Goal: Task Accomplishment & Management: Manage account settings

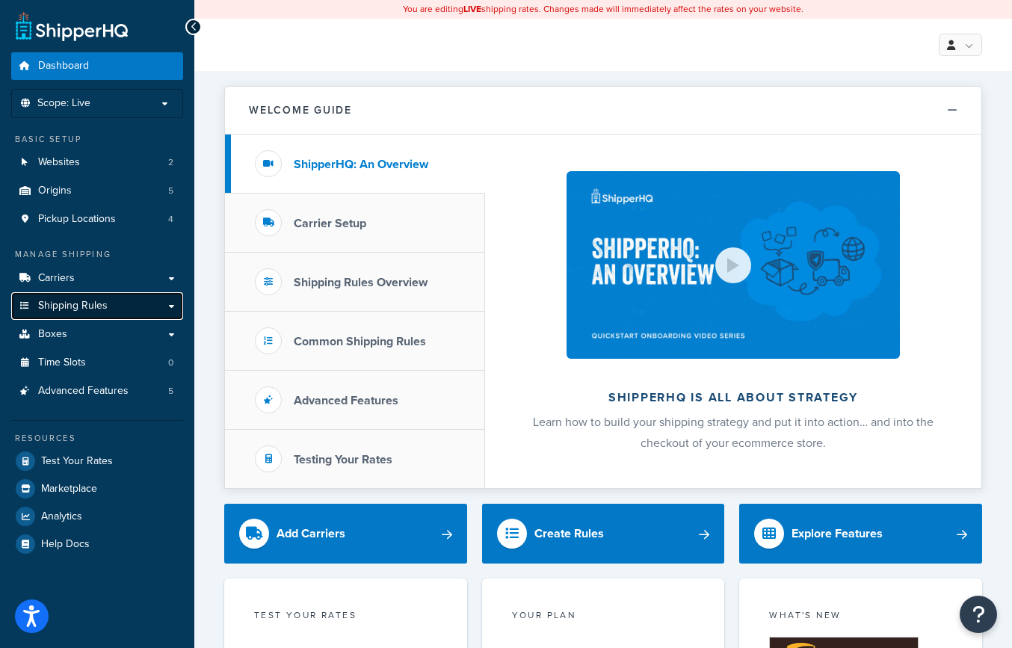
click at [117, 305] on link "Shipping Rules" at bounding box center [97, 306] width 172 height 28
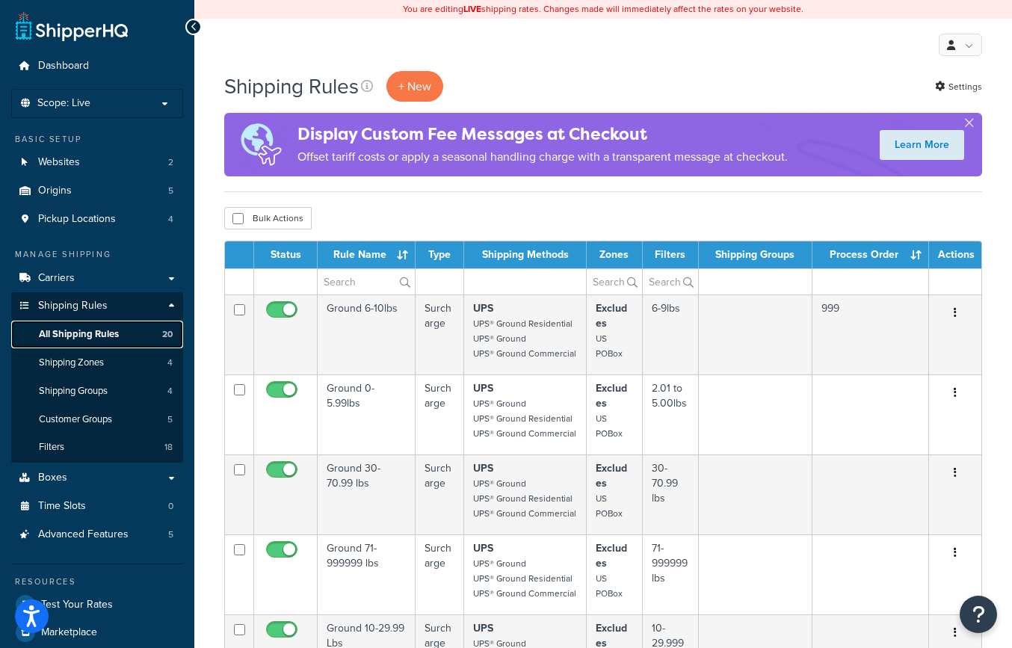
click at [88, 330] on span "All Shipping Rules" at bounding box center [79, 334] width 80 height 13
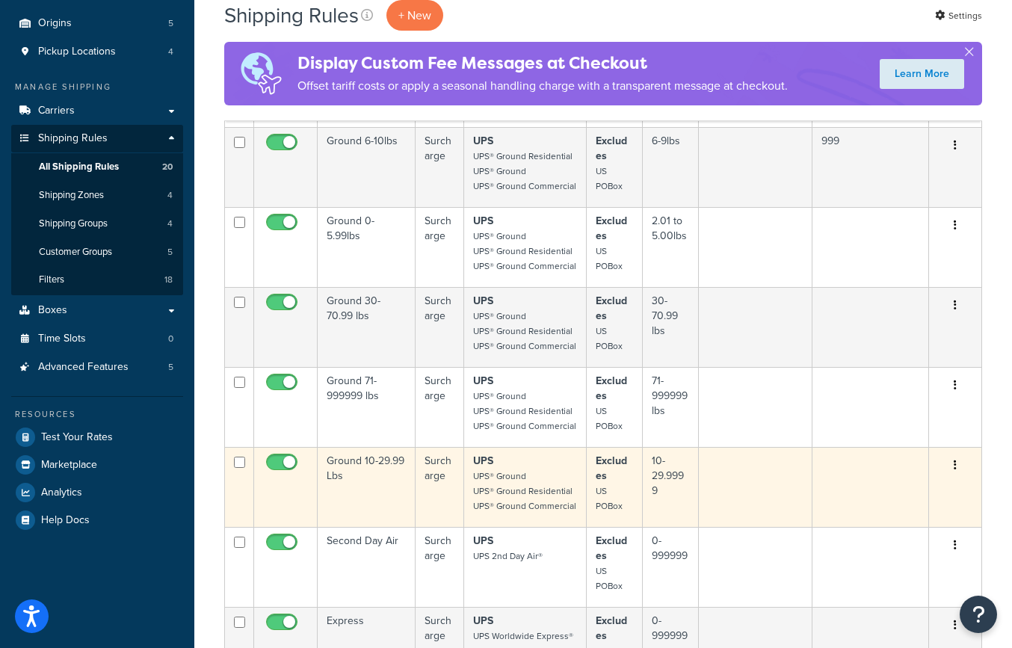
scroll to position [872, 0]
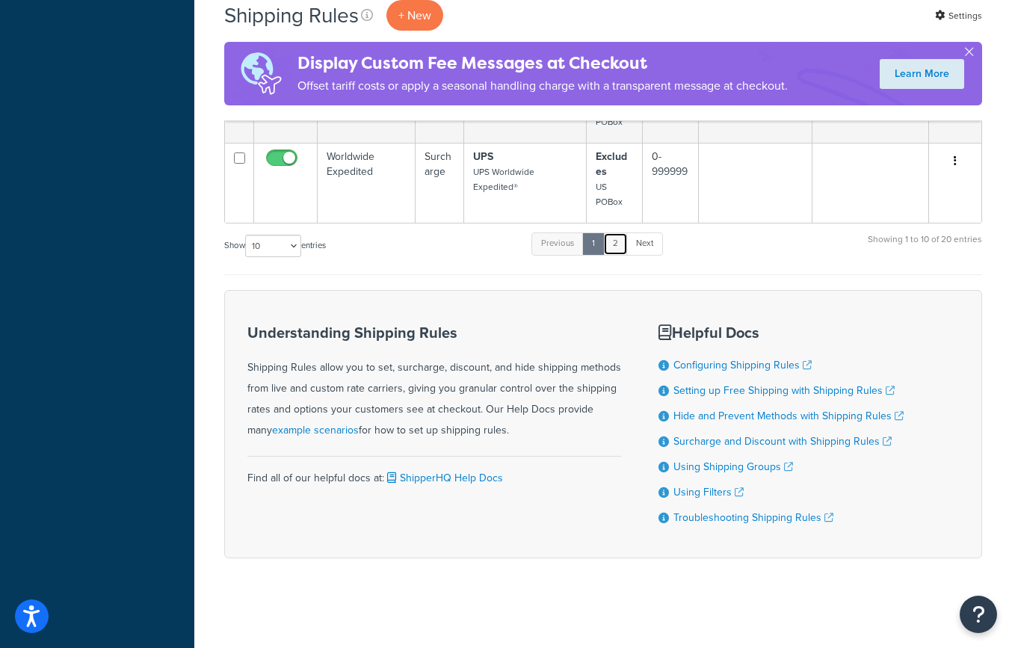
click at [620, 247] on link "2" at bounding box center [615, 243] width 25 height 22
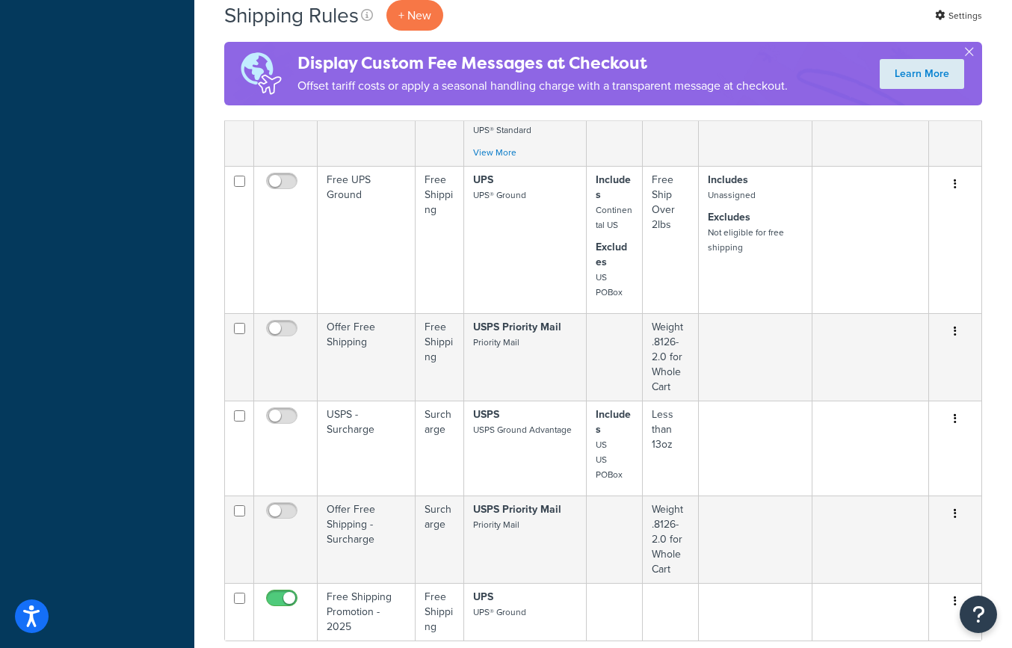
scroll to position [1088, 0]
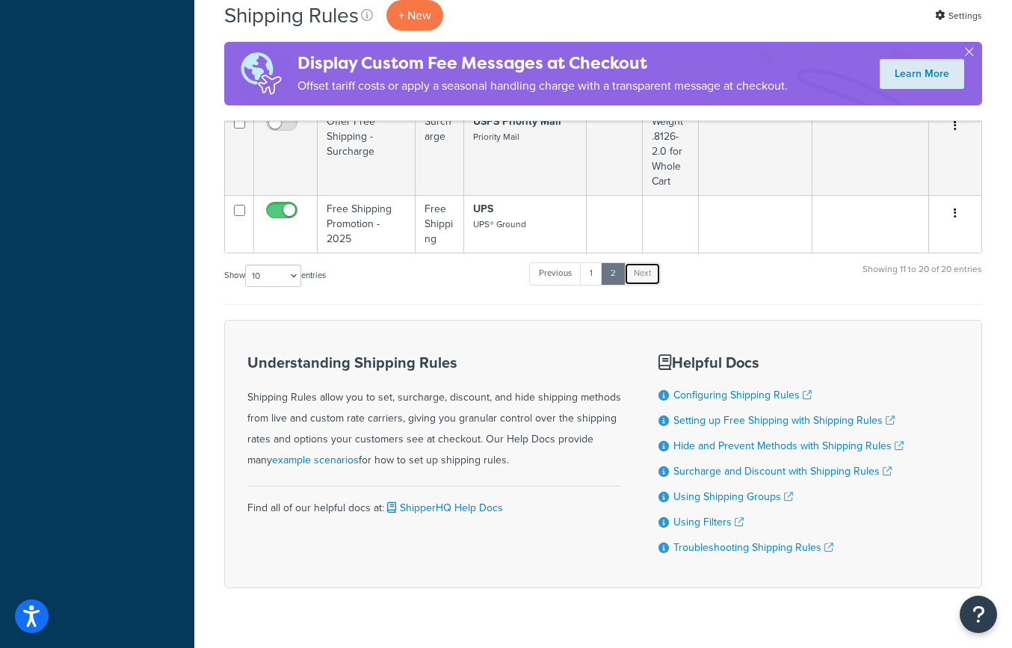
click at [634, 262] on link "Next" at bounding box center [642, 273] width 37 height 22
click at [597, 262] on link "1" at bounding box center [591, 273] width 22 height 22
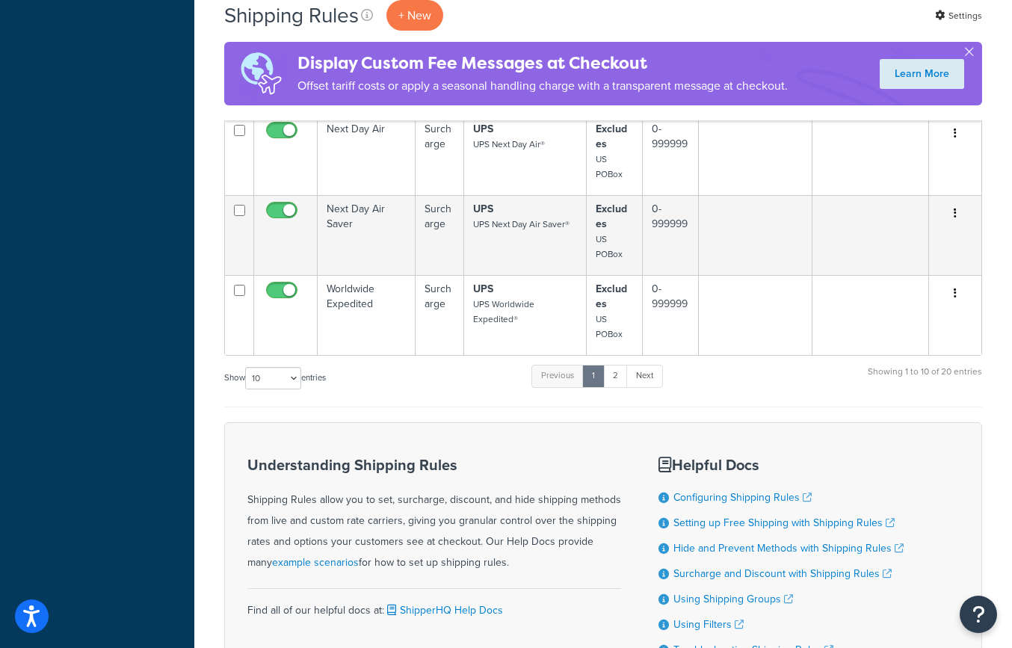
scroll to position [760, 0]
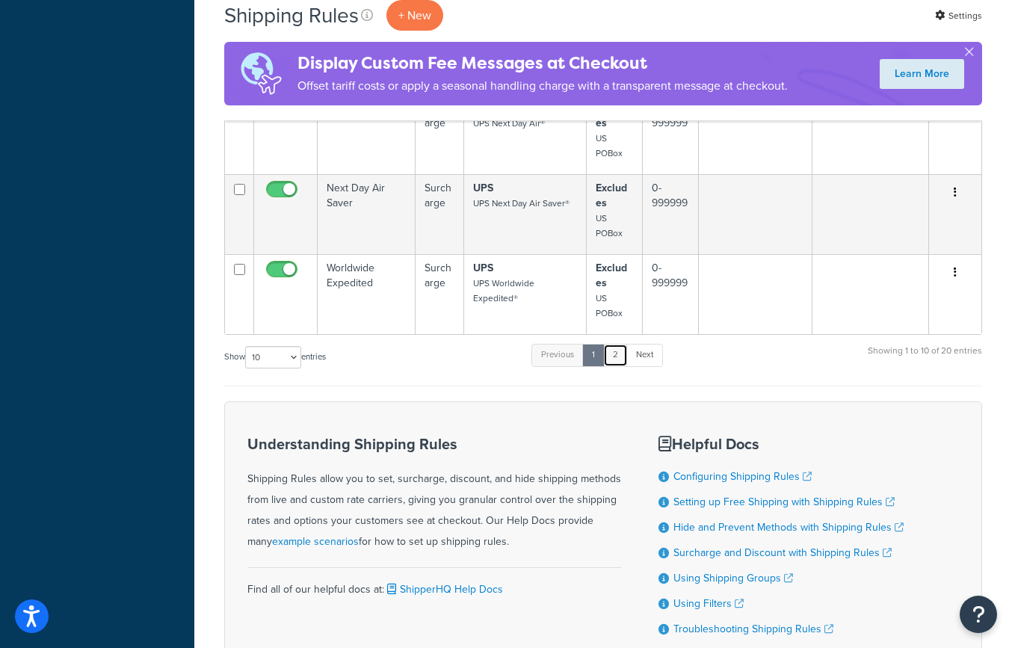
click at [624, 363] on link "2" at bounding box center [615, 355] width 25 height 22
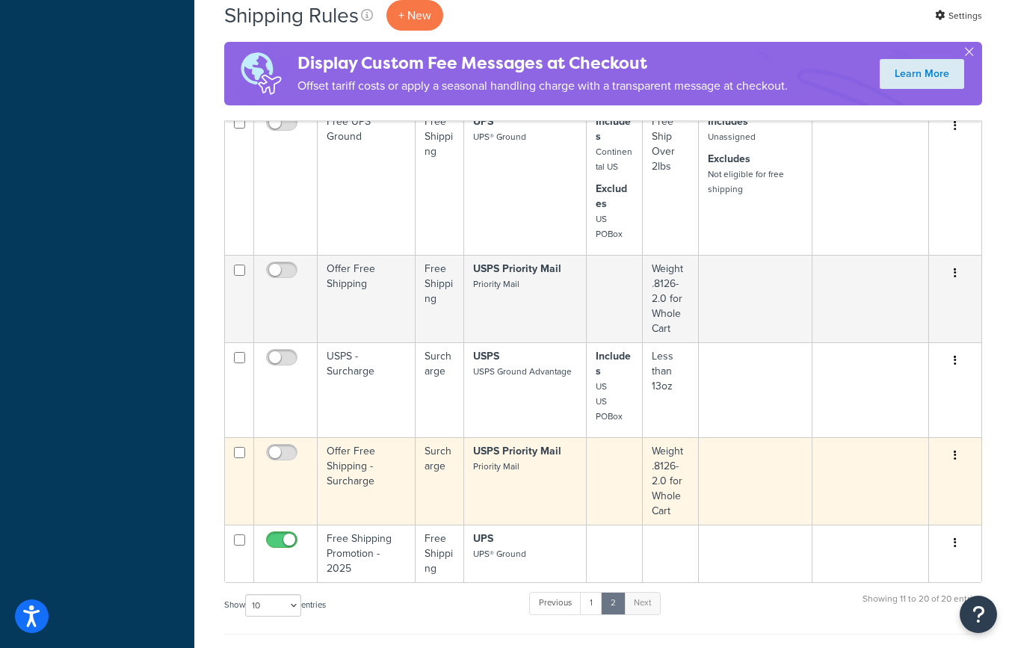
scroll to position [761, 0]
click at [960, 442] on button "button" at bounding box center [955, 454] width 21 height 24
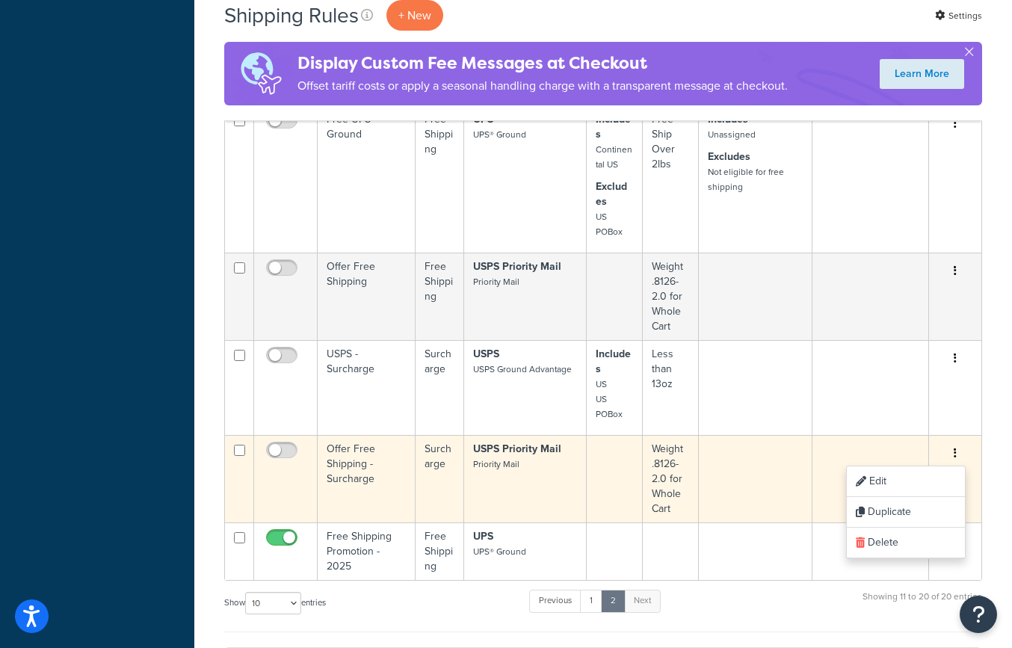
click at [538, 441] on strong "USPS Priority Mail" at bounding box center [517, 449] width 88 height 16
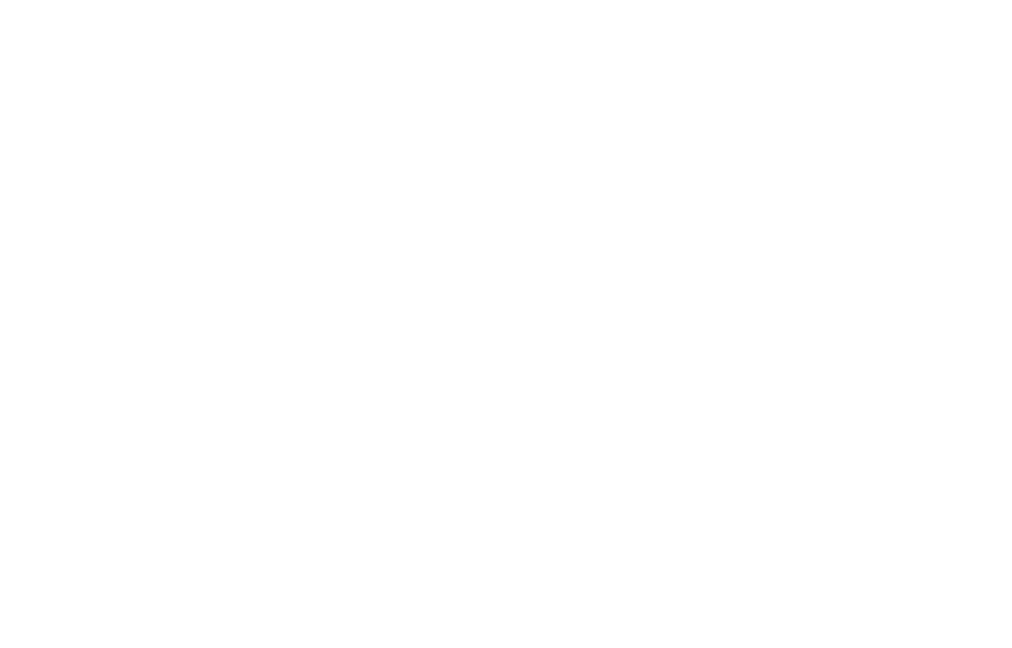
select select "PERCENTAGE"
select select "LOCATION"
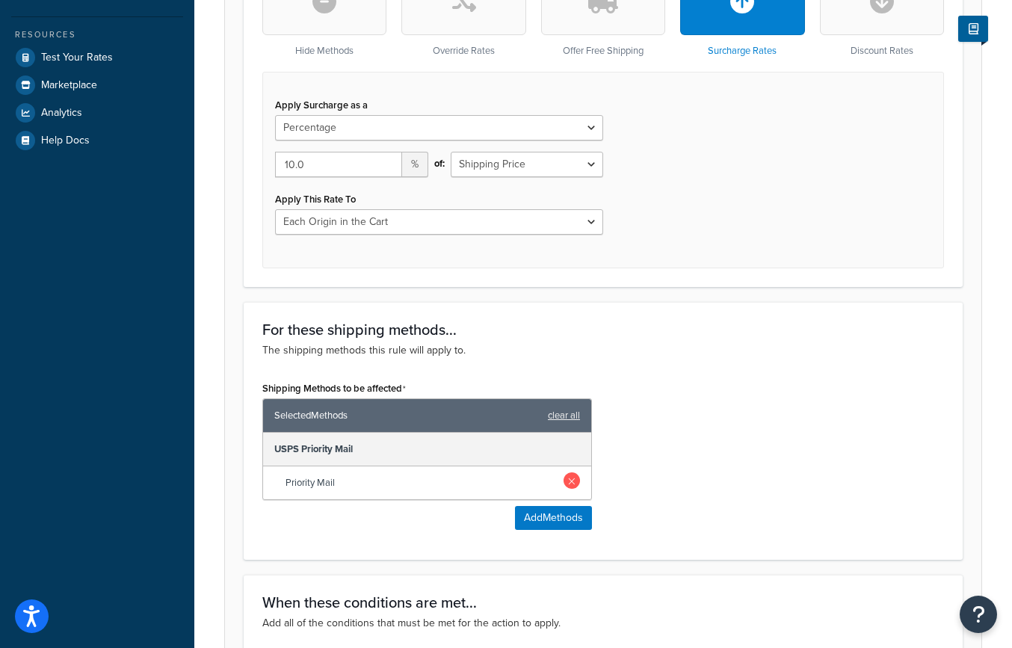
scroll to position [556, 0]
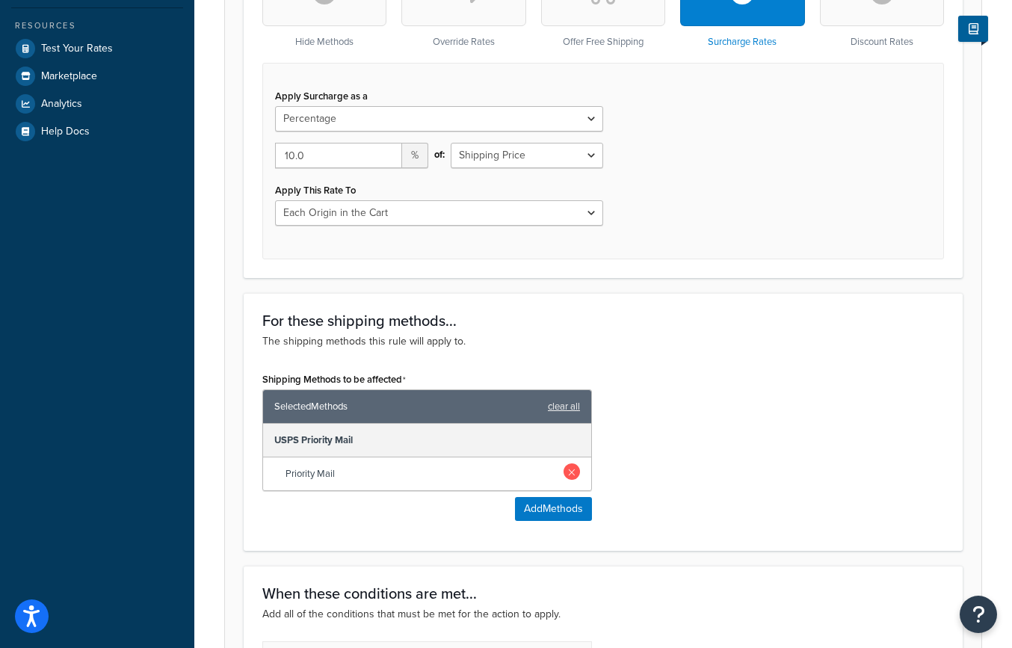
click at [570, 473] on link at bounding box center [572, 471] width 16 height 16
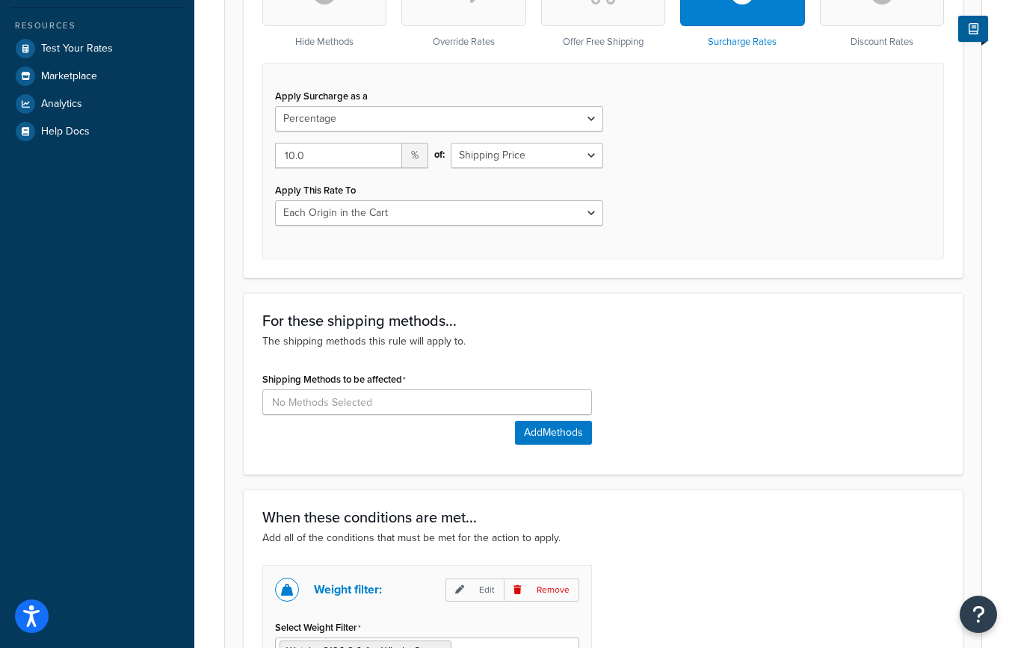
scroll to position [559, 0]
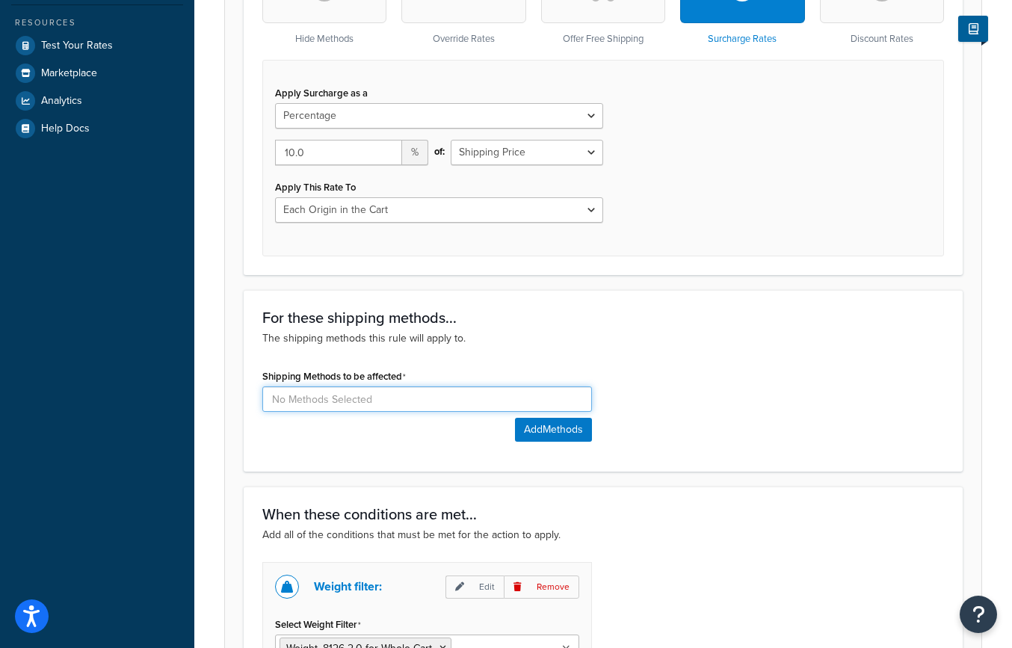
click at [372, 402] on input at bounding box center [427, 398] width 330 height 25
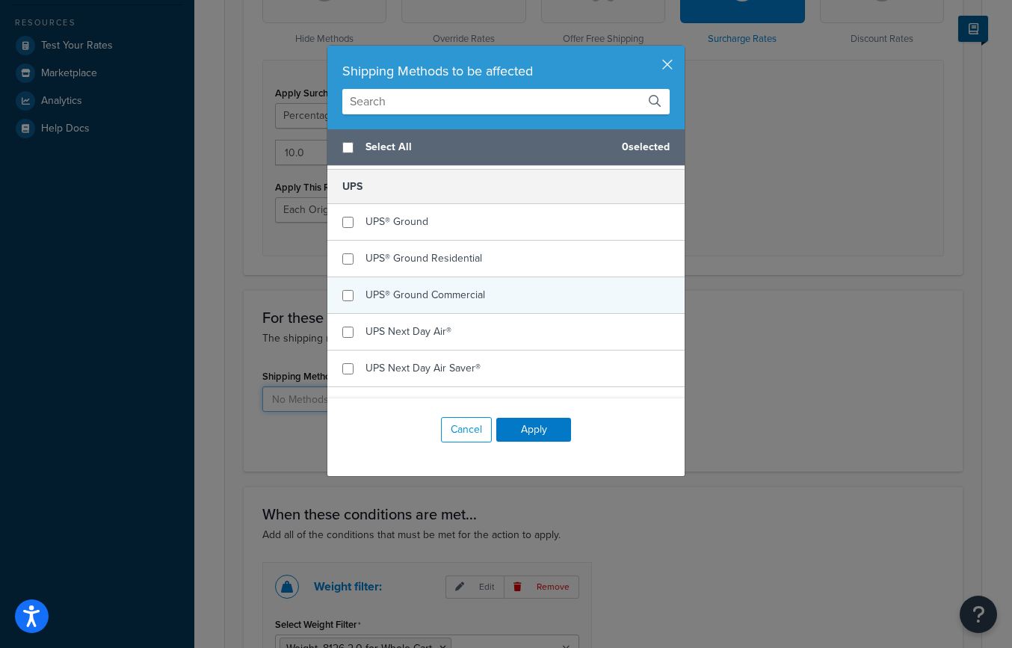
scroll to position [351, 0]
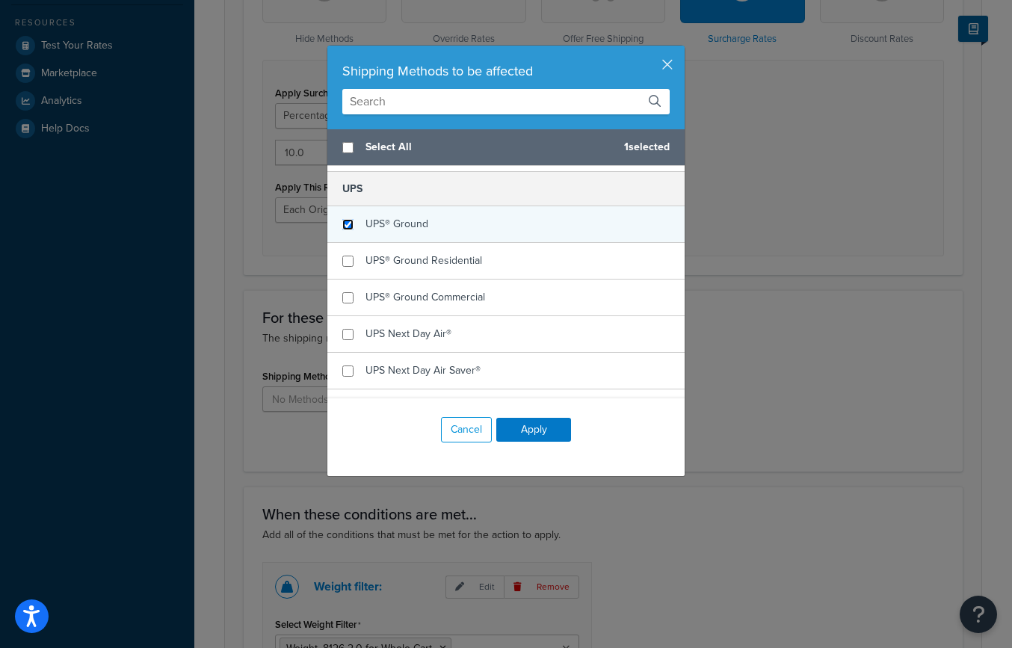
click at [345, 224] on input "checkbox" at bounding box center [347, 224] width 11 height 11
checkbox input "true"
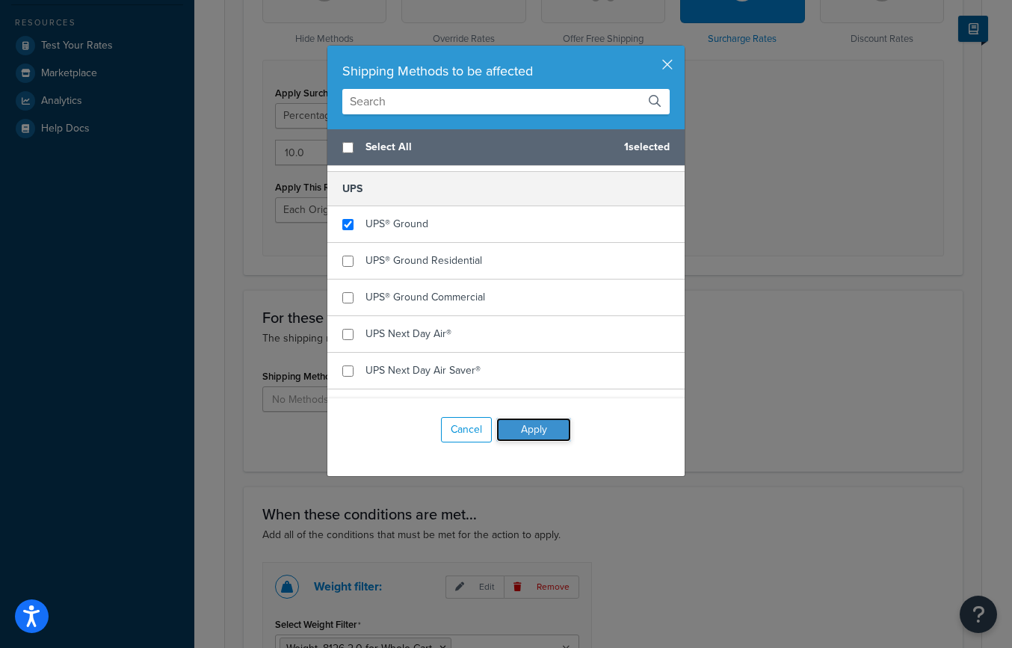
click at [531, 428] on button "Apply" at bounding box center [533, 430] width 75 height 24
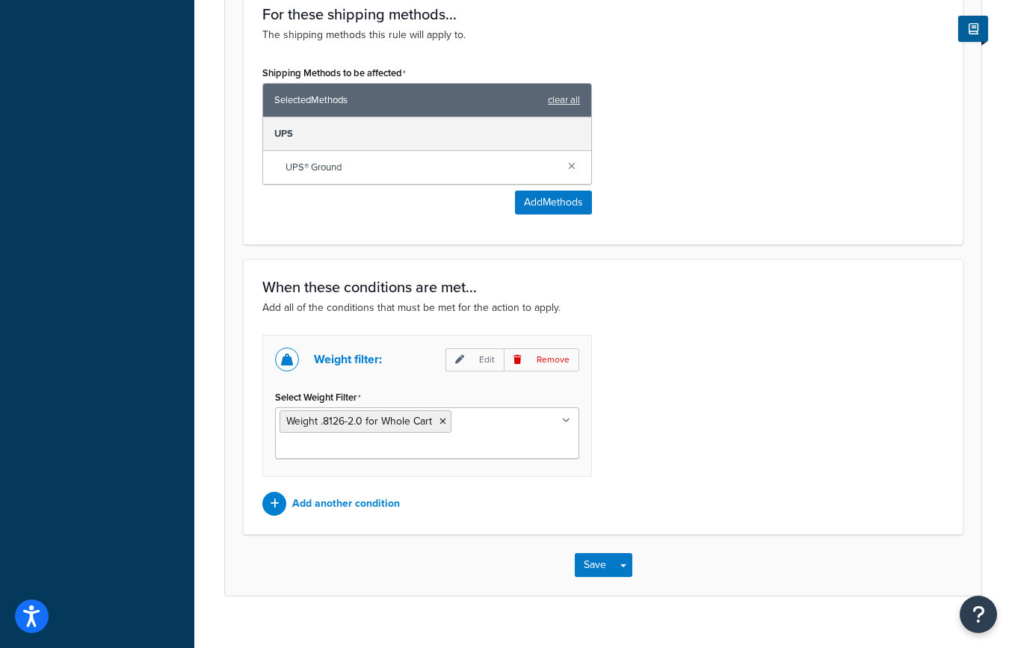
scroll to position [886, 0]
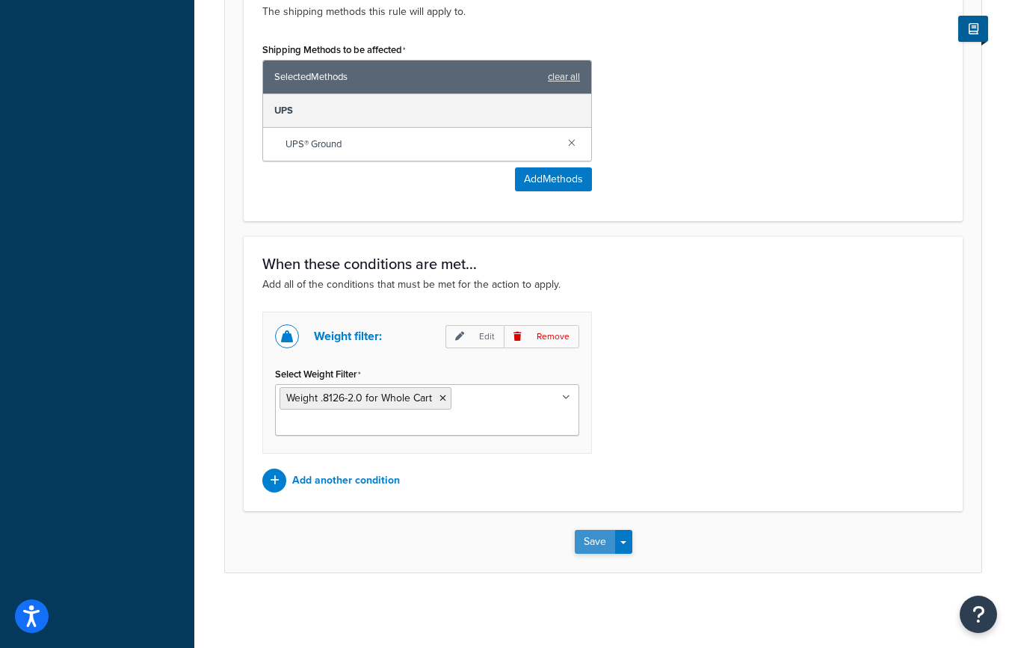
click at [588, 543] on button "Save" at bounding box center [595, 542] width 40 height 24
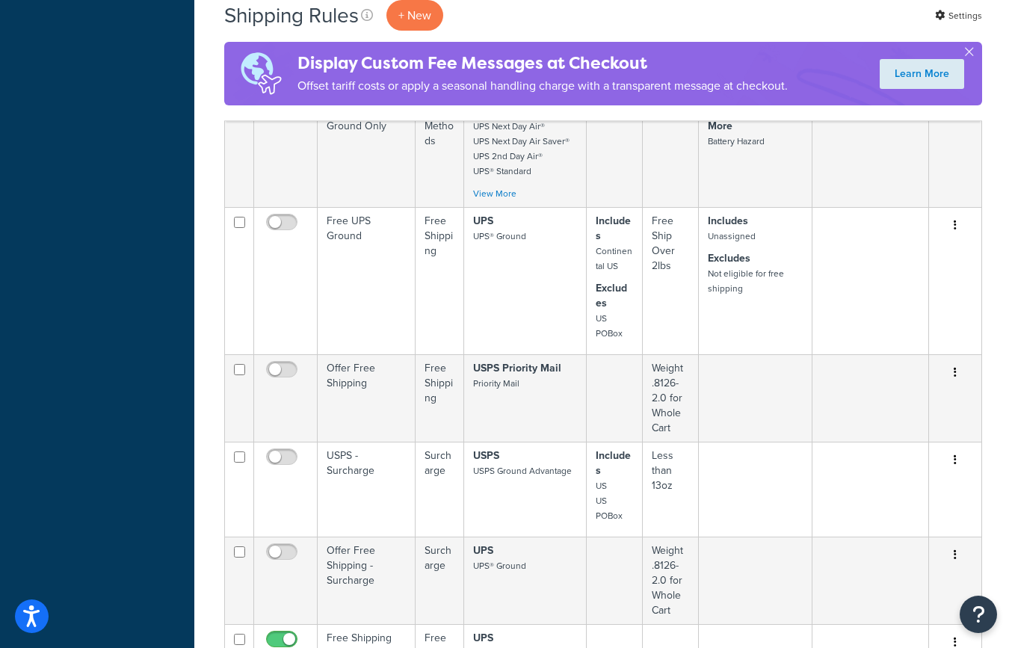
scroll to position [781, 0]
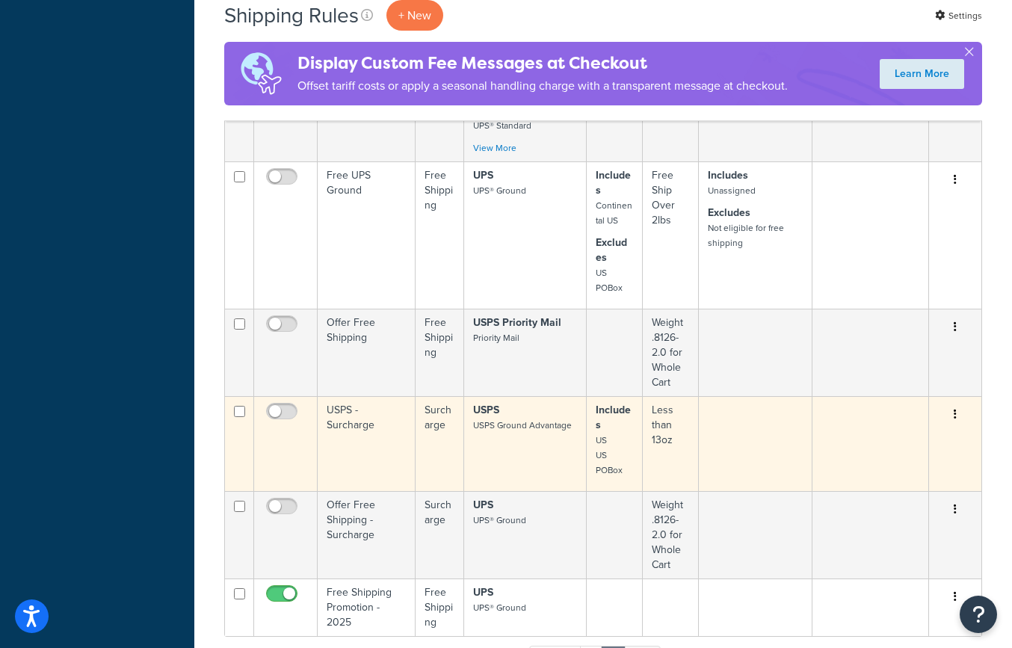
click at [509, 419] on small "USPS Ground Advantage" at bounding box center [522, 425] width 99 height 13
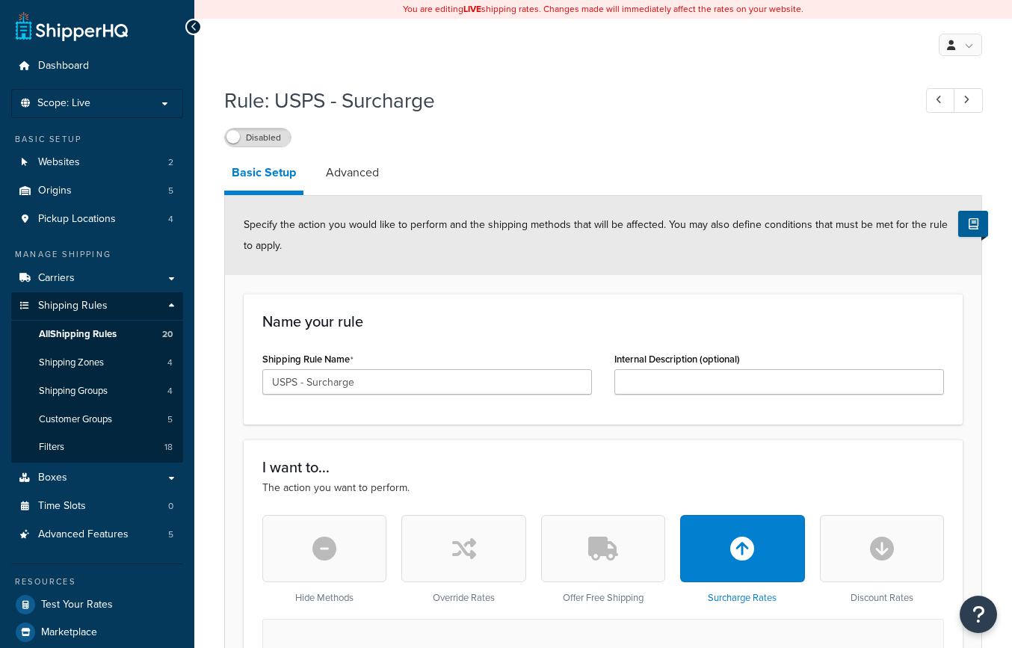
select select "PERCENTAGE"
select select "LOCATION"
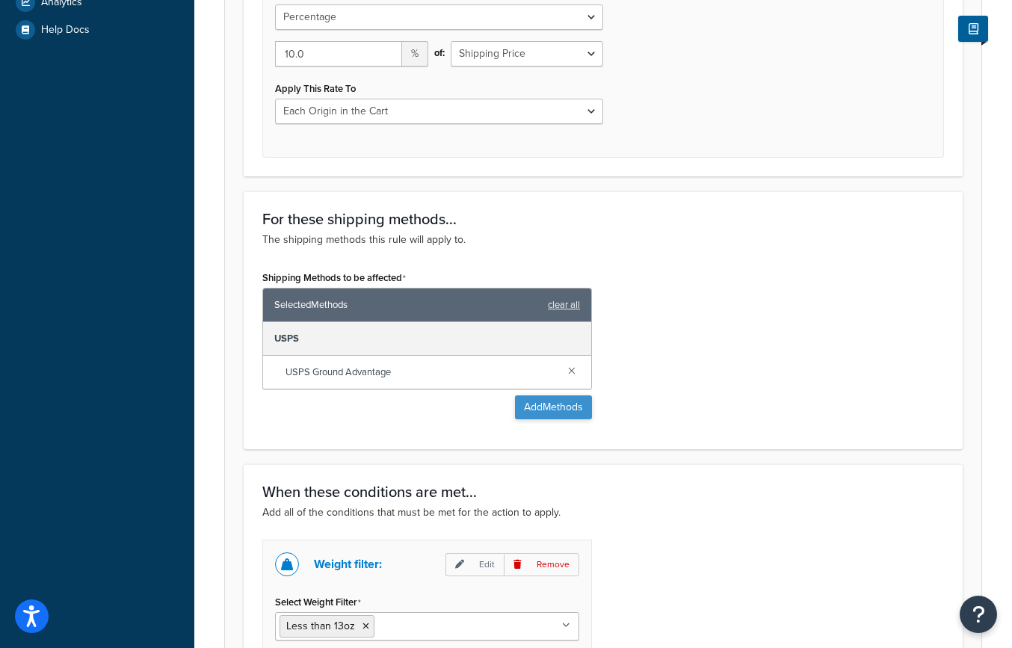
scroll to position [656, 0]
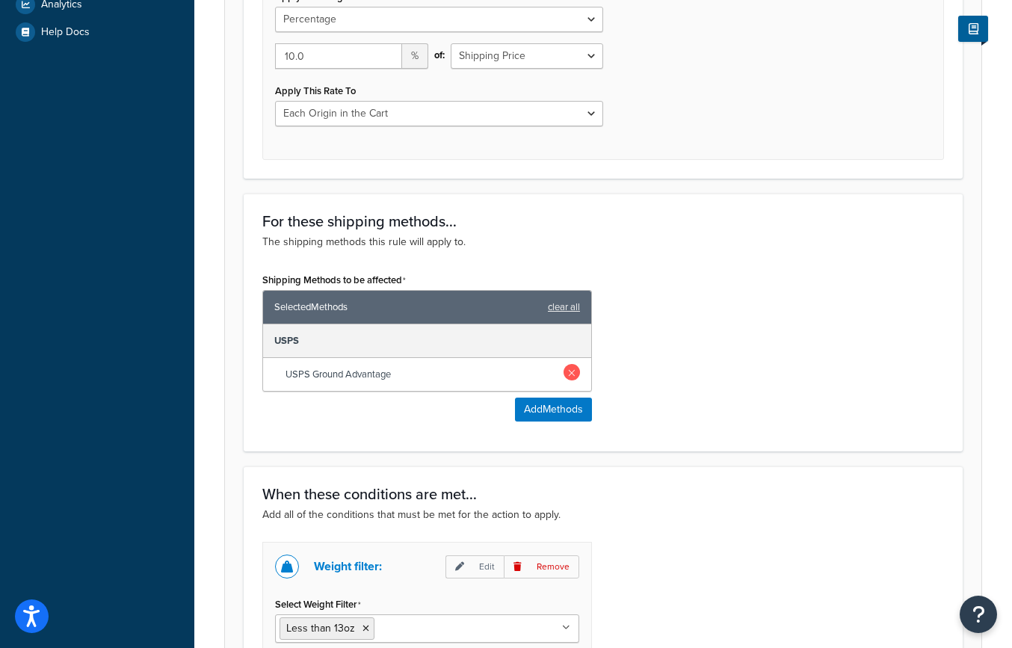
click at [570, 374] on link at bounding box center [572, 372] width 16 height 16
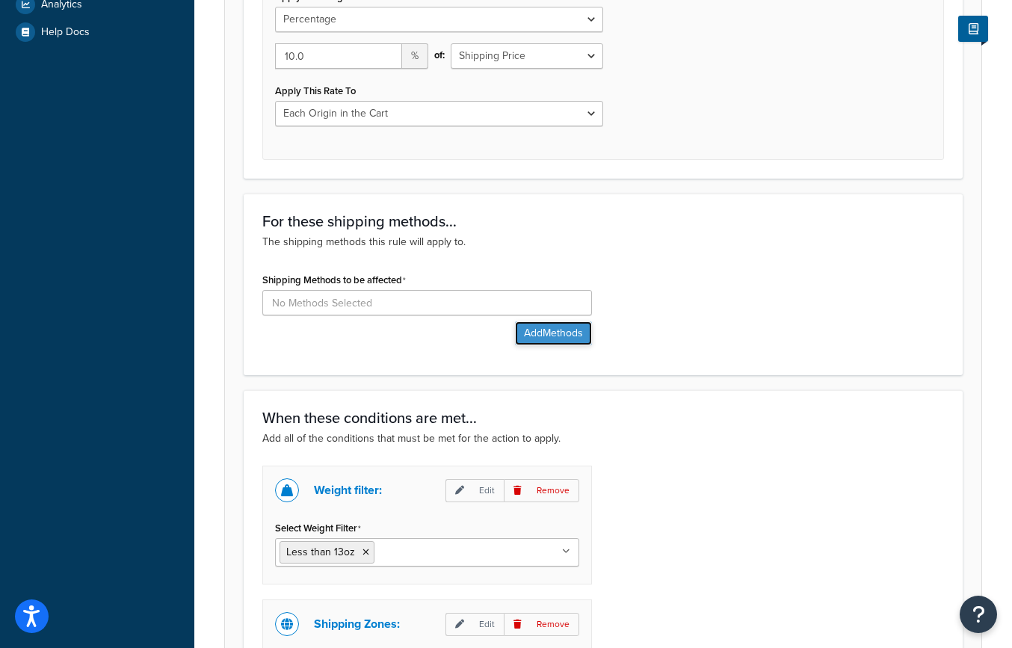
click at [557, 336] on button "Add Methods" at bounding box center [553, 333] width 77 height 24
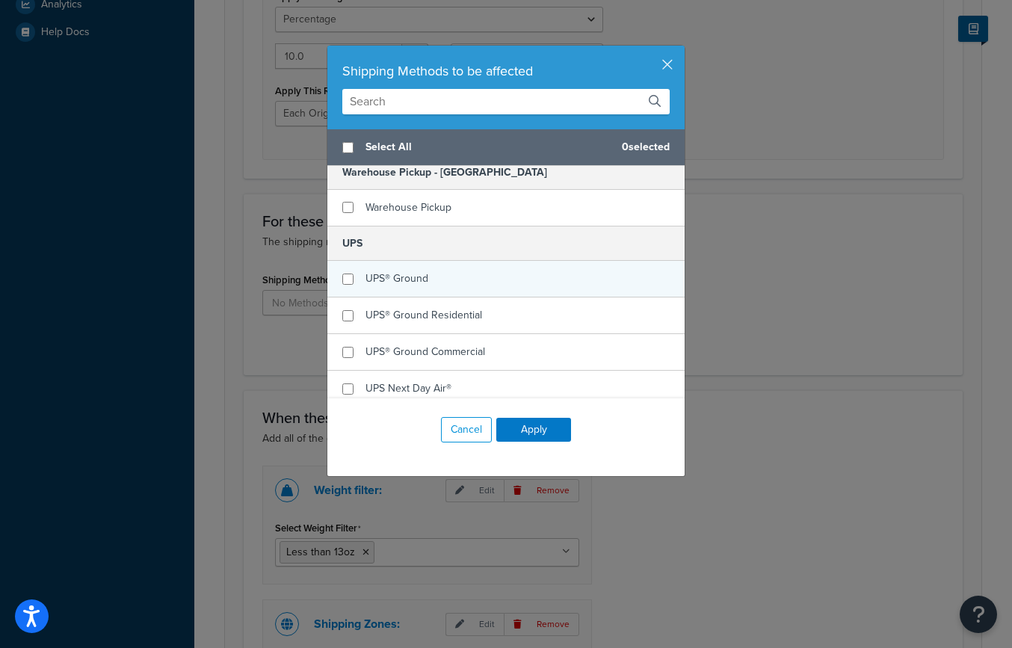
scroll to position [286, 0]
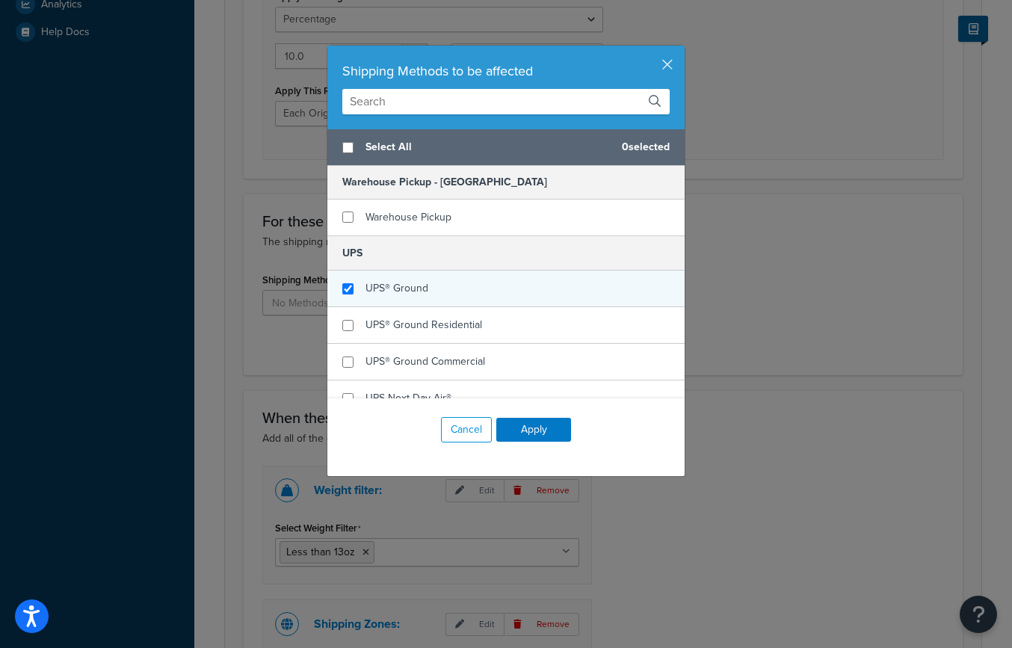
checkbox input "true"
click at [360, 283] on div "UPS® Ground" at bounding box center [505, 289] width 357 height 37
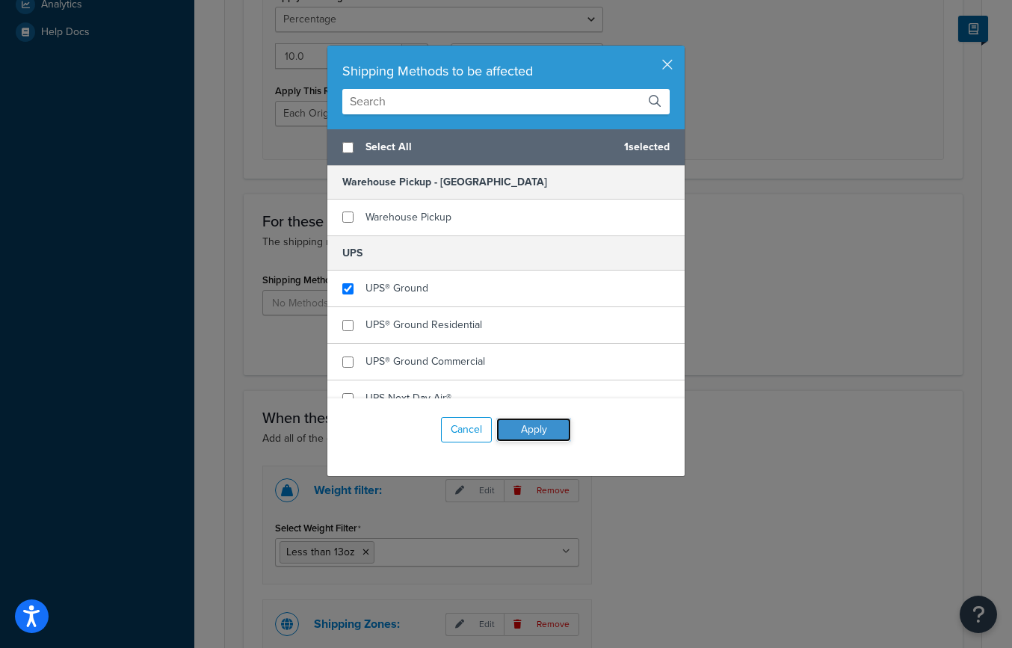
click at [529, 424] on button "Apply" at bounding box center [533, 430] width 75 height 24
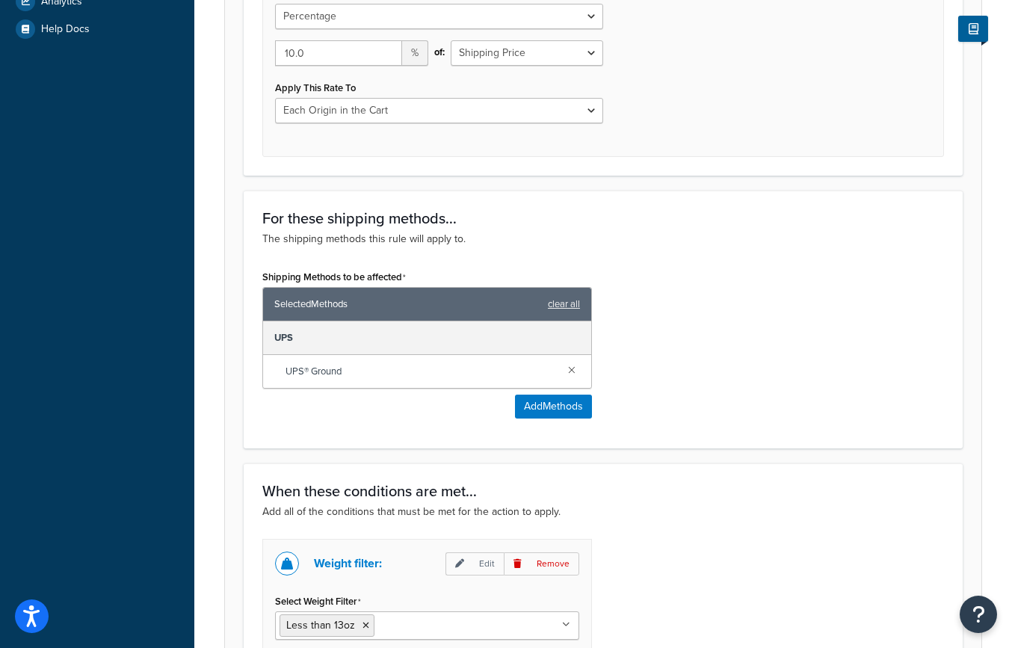
scroll to position [996, 0]
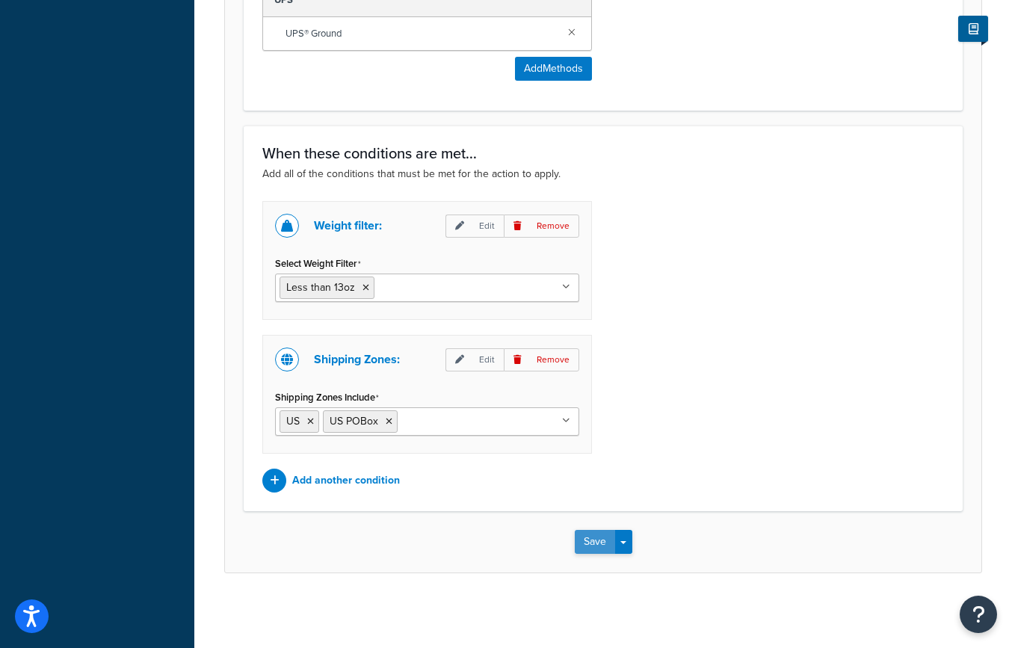
click at [599, 543] on button "Save" at bounding box center [595, 542] width 40 height 24
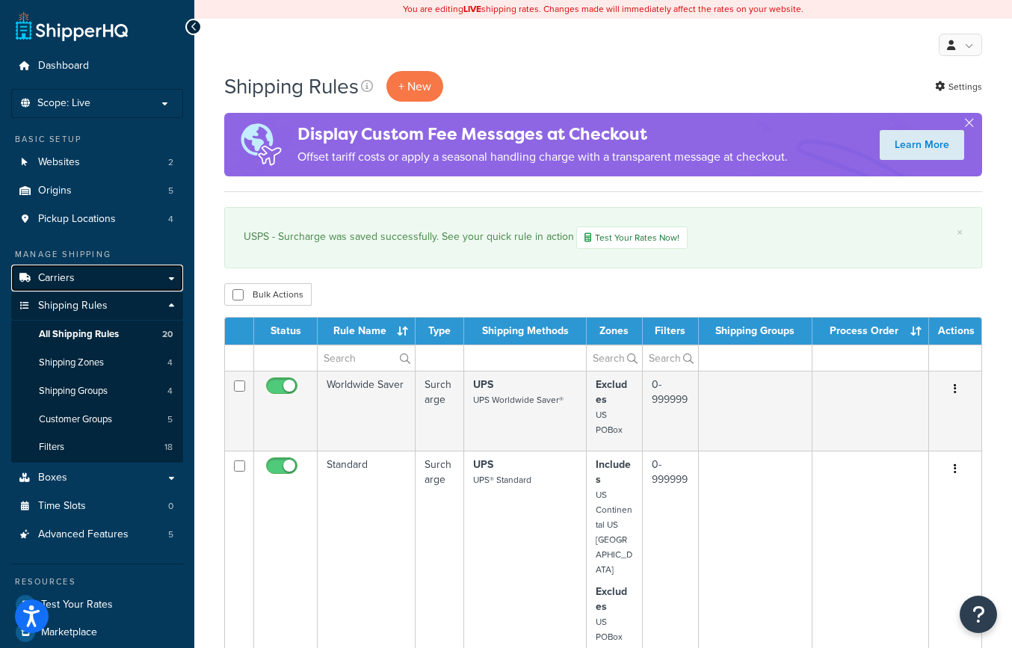
click at [65, 278] on span "Carriers" at bounding box center [56, 278] width 37 height 13
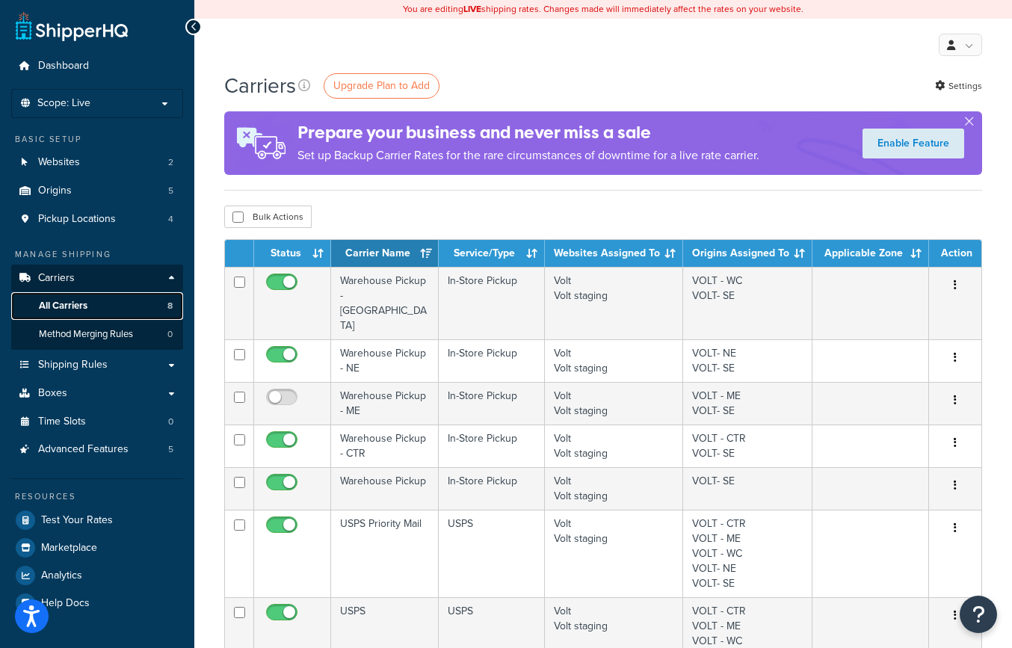
click at [48, 304] on span "All Carriers" at bounding box center [63, 306] width 49 height 13
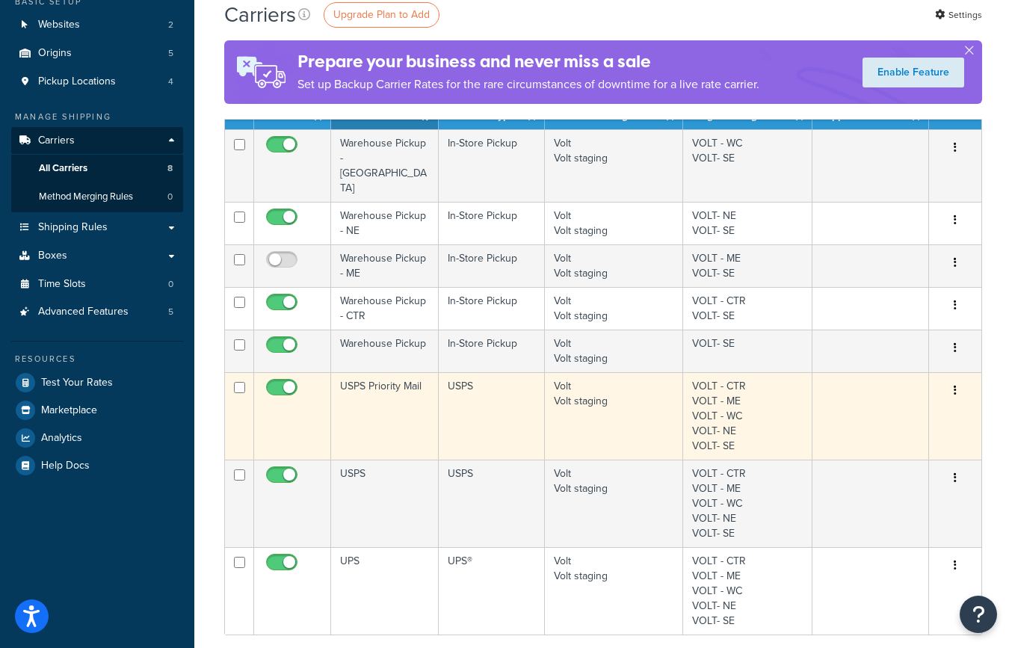
scroll to position [138, 0]
click at [270, 381] on input "checkbox" at bounding box center [283, 390] width 41 height 19
checkbox input "false"
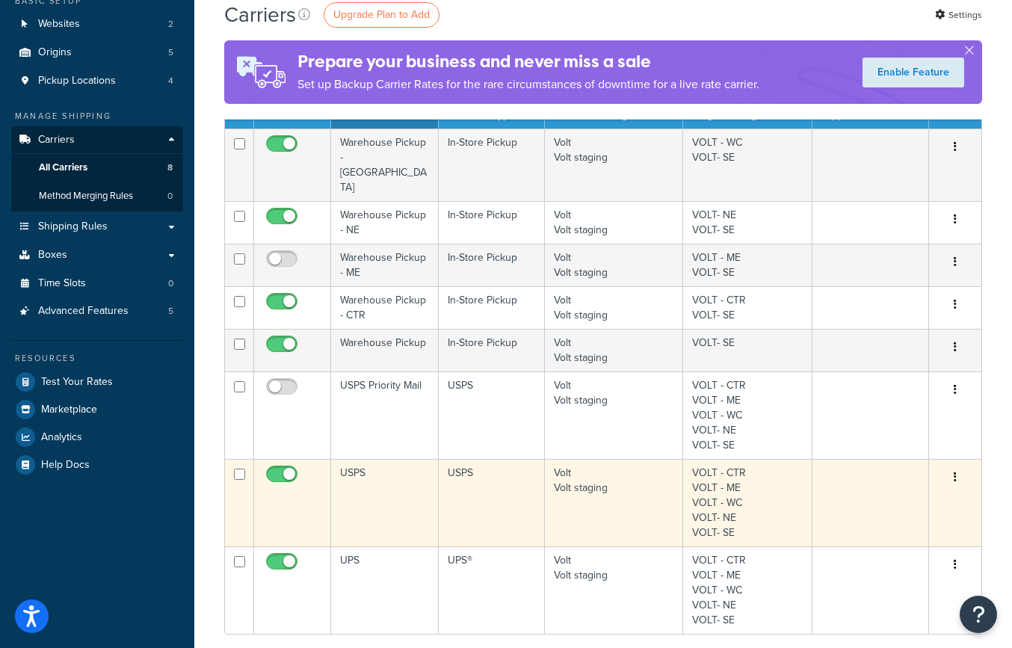
click at [271, 469] on input "checkbox" at bounding box center [283, 478] width 41 height 19
checkbox input "false"
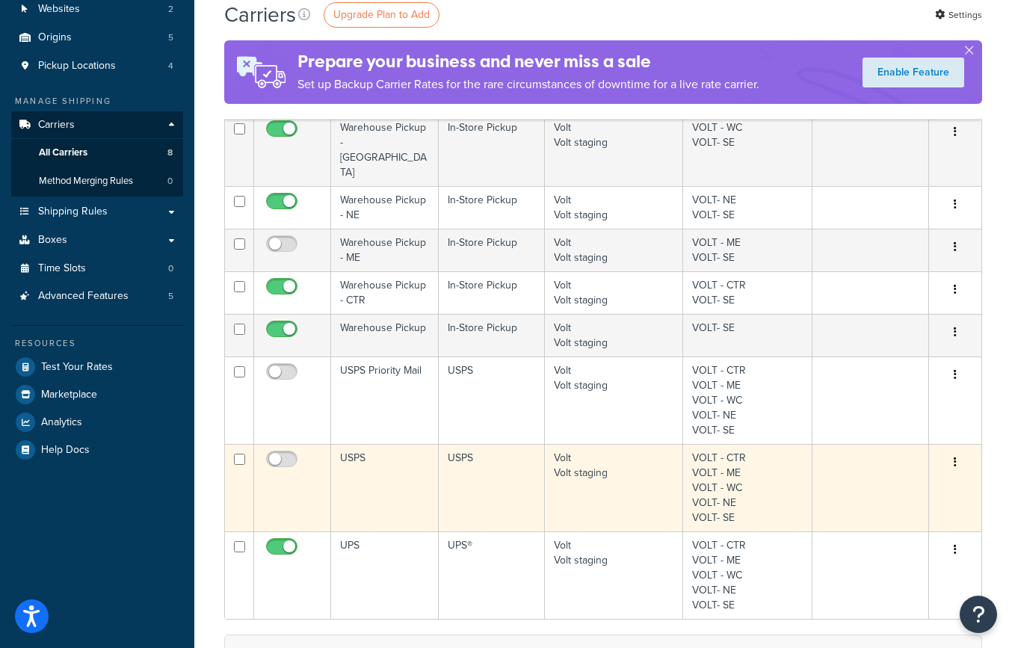
scroll to position [0, 0]
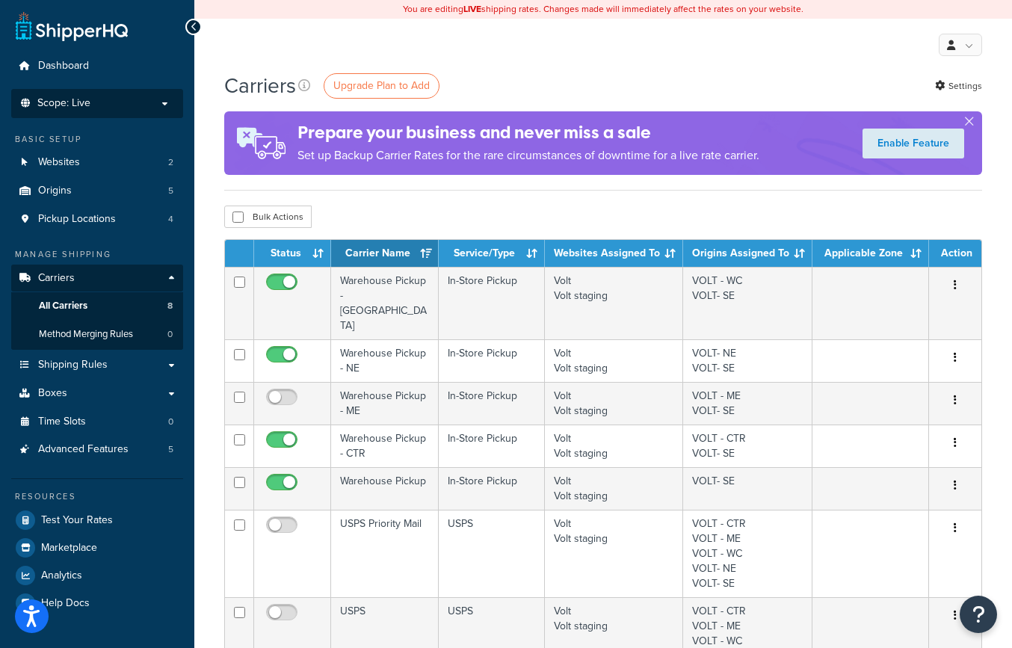
click at [161, 102] on p "Scope: Live" at bounding box center [97, 103] width 158 height 13
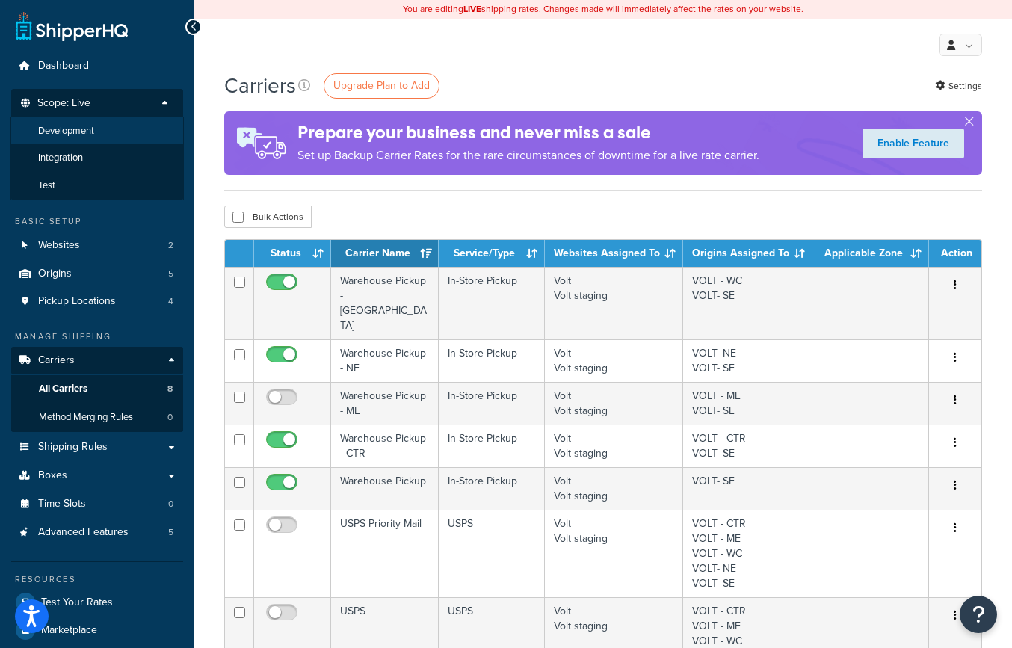
click at [105, 132] on li "Development" at bounding box center [96, 131] width 173 height 28
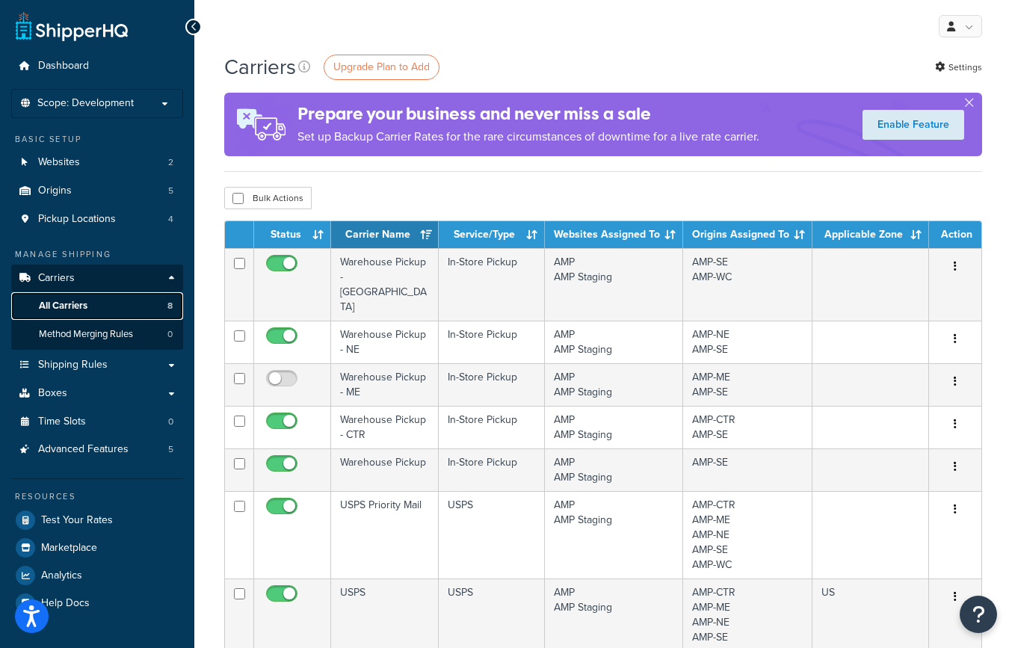
click at [58, 306] on span "All Carriers" at bounding box center [63, 306] width 49 height 13
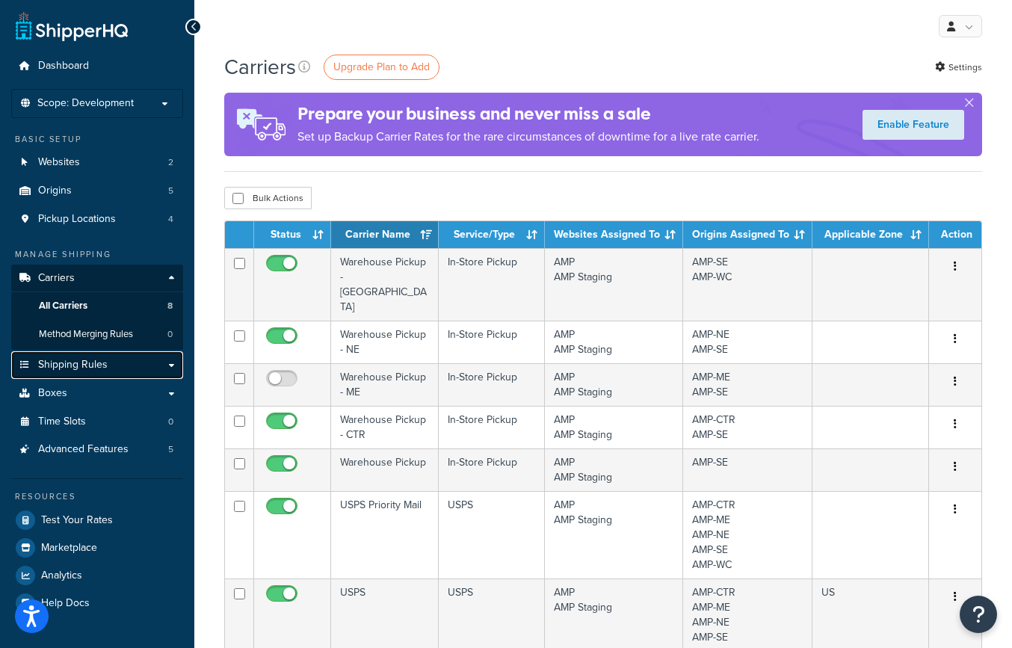
click at [78, 364] on span "Shipping Rules" at bounding box center [73, 365] width 70 height 13
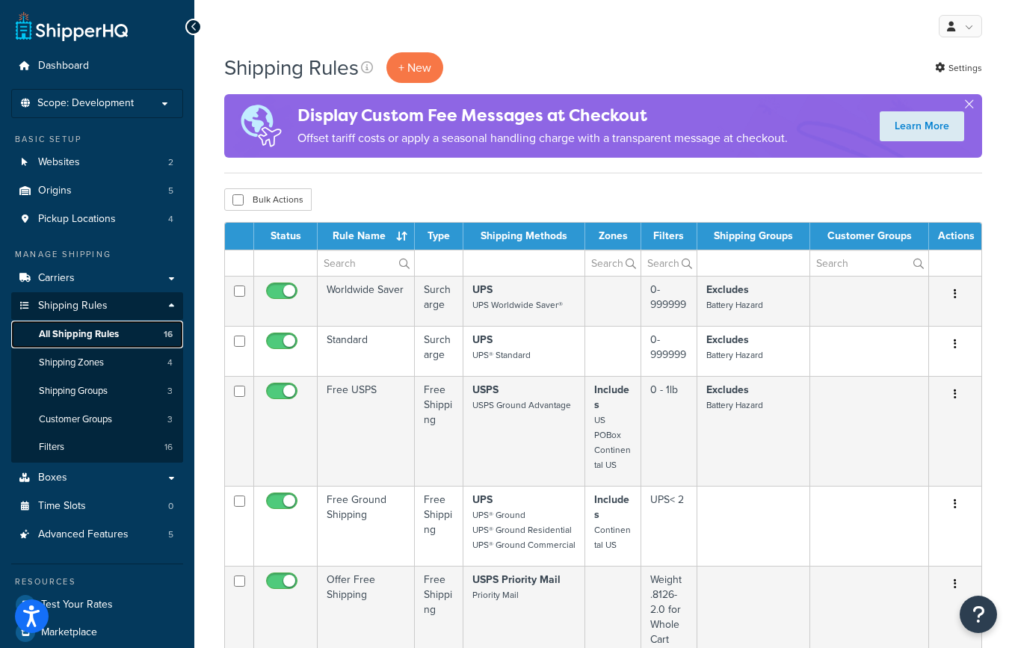
click at [87, 328] on span "All Shipping Rules" at bounding box center [79, 334] width 80 height 13
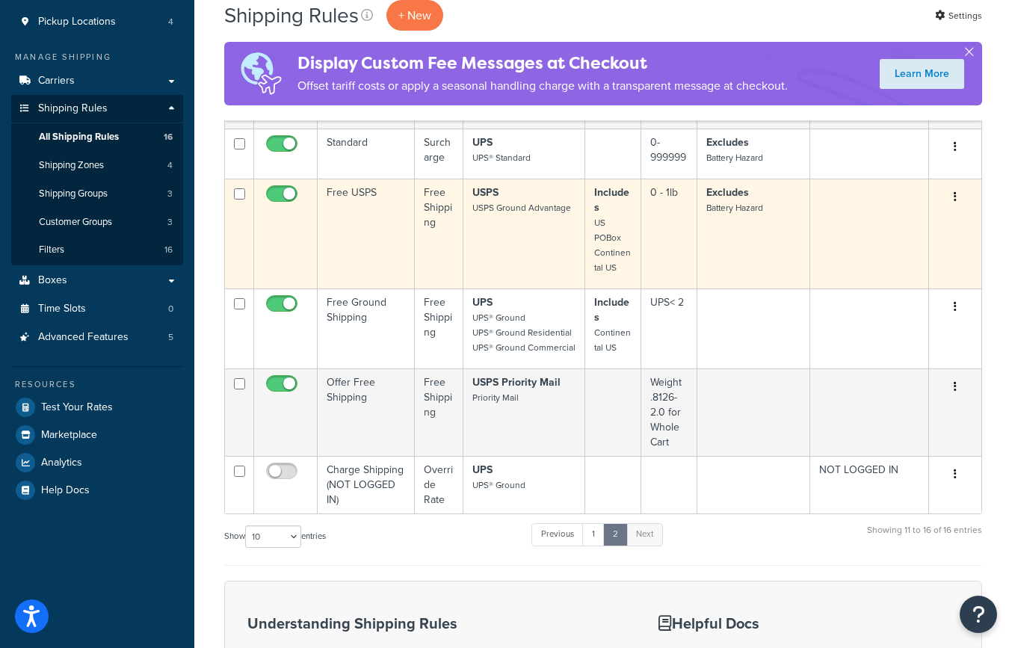
scroll to position [199, 0]
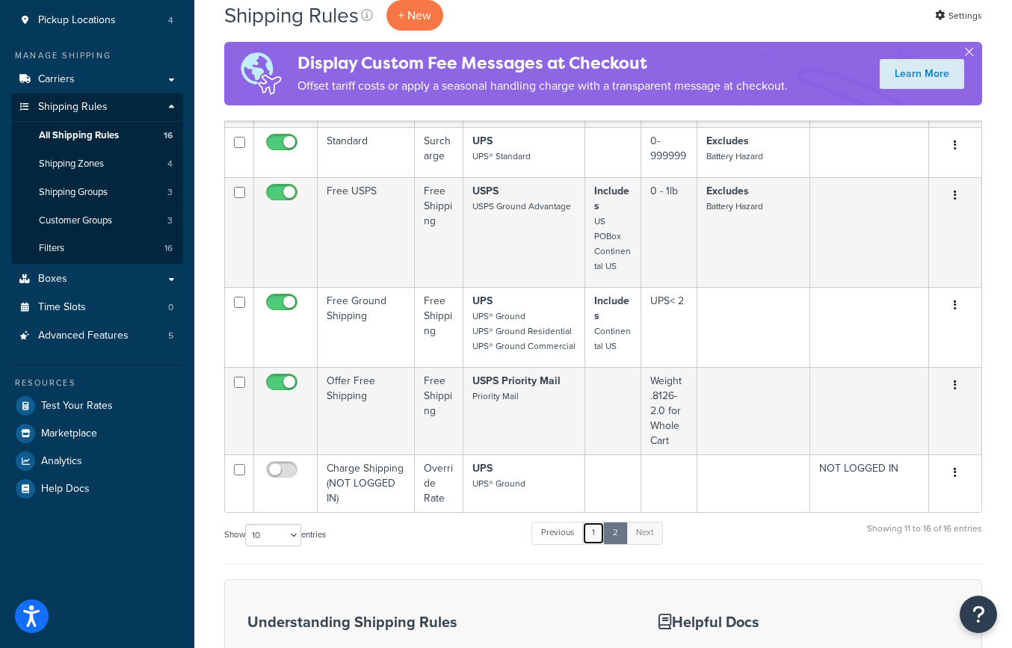
click at [594, 535] on link "1" at bounding box center [593, 533] width 22 height 22
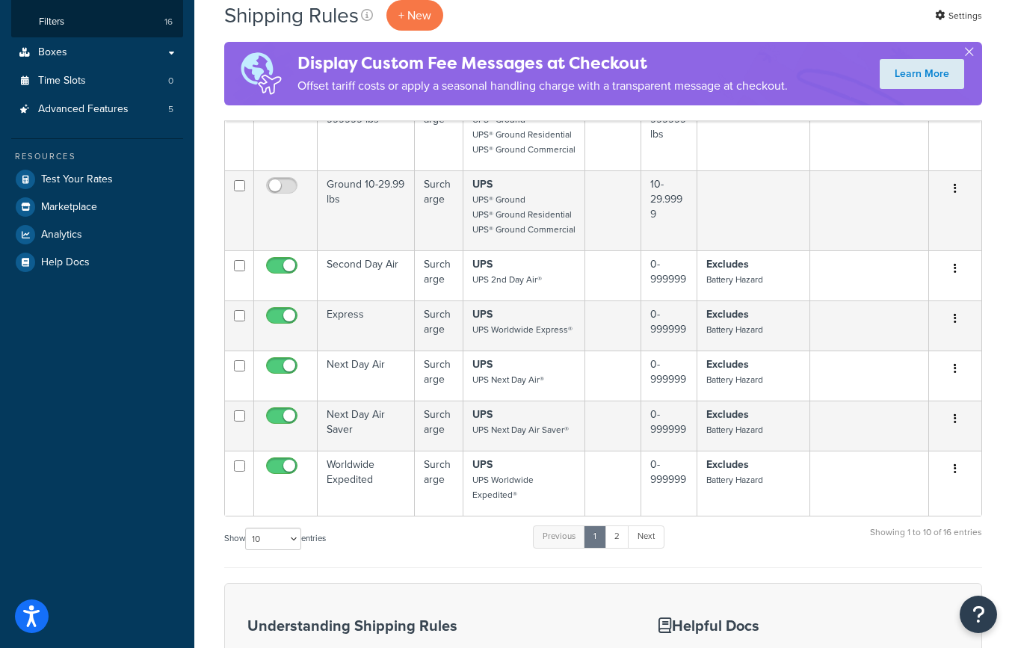
scroll to position [426, 0]
click at [616, 538] on link "2" at bounding box center [617, 536] width 25 height 22
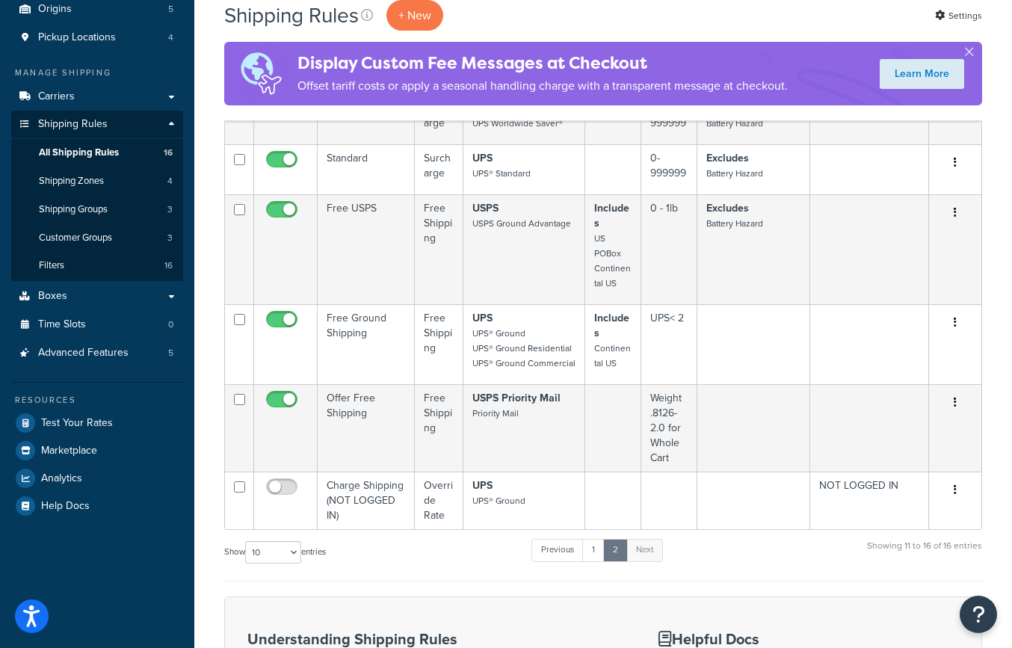
scroll to position [180, 0]
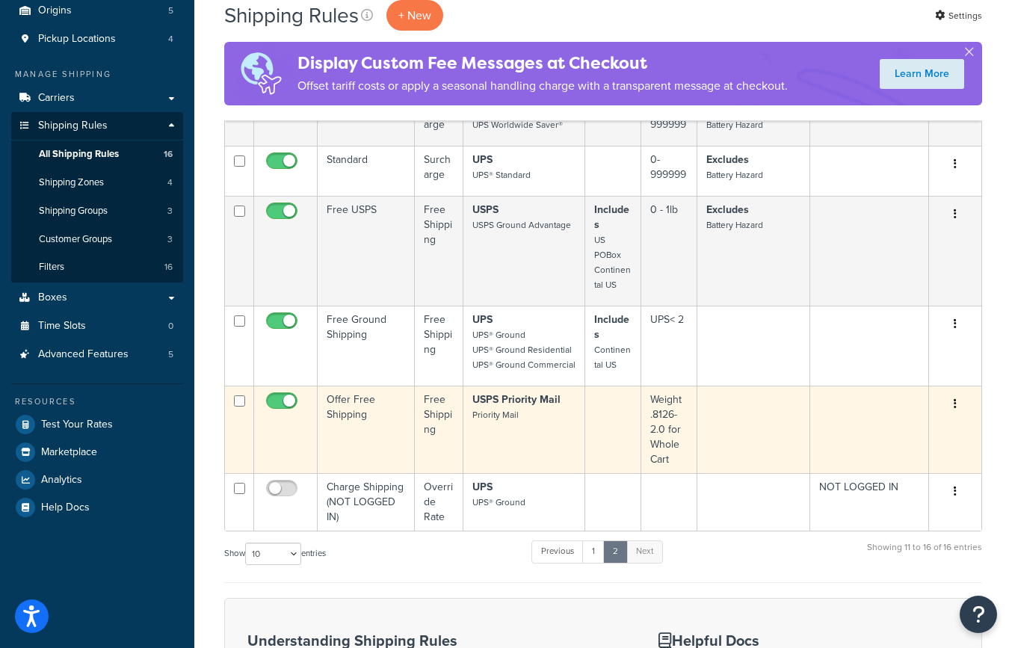
click at [526, 412] on p "USPS Priority Mail Priority Mail" at bounding box center [523, 407] width 103 height 30
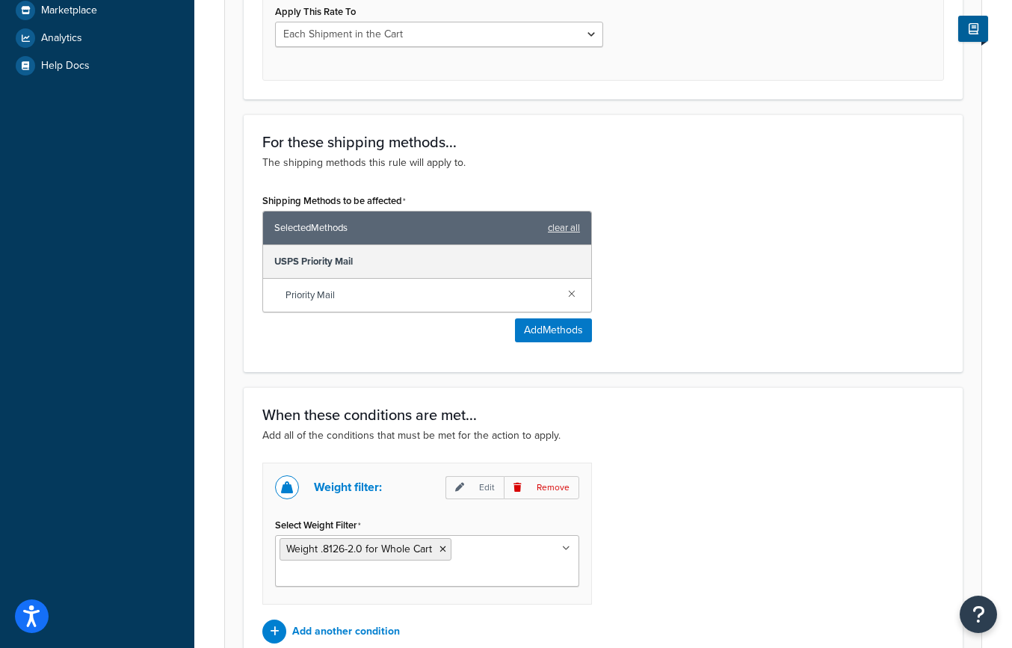
scroll to position [614, 0]
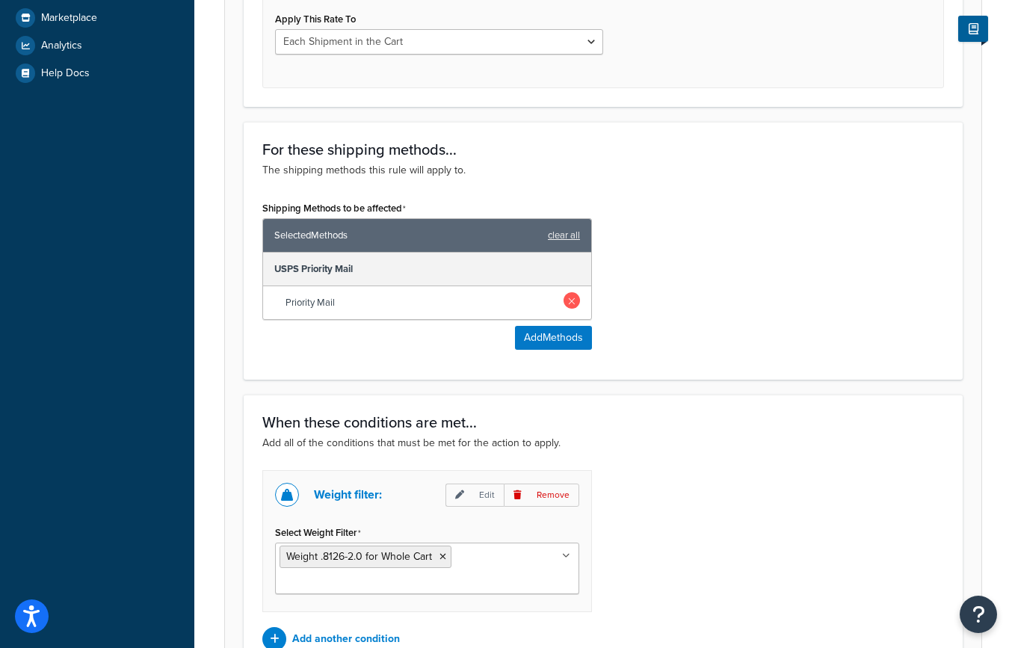
click at [572, 300] on link at bounding box center [572, 300] width 16 height 16
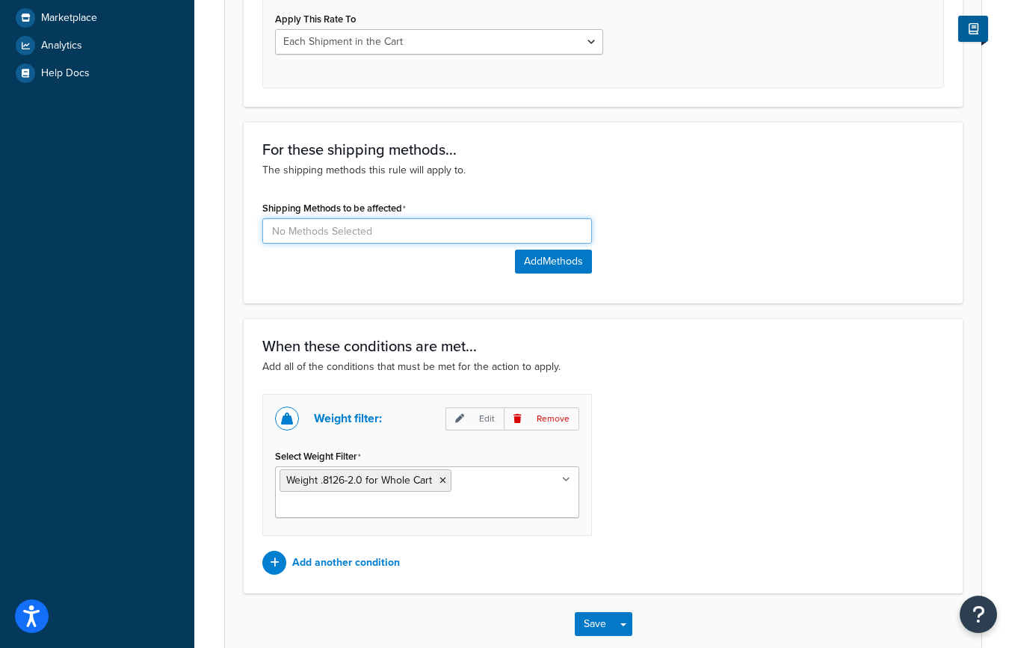
click at [362, 236] on input at bounding box center [427, 230] width 330 height 25
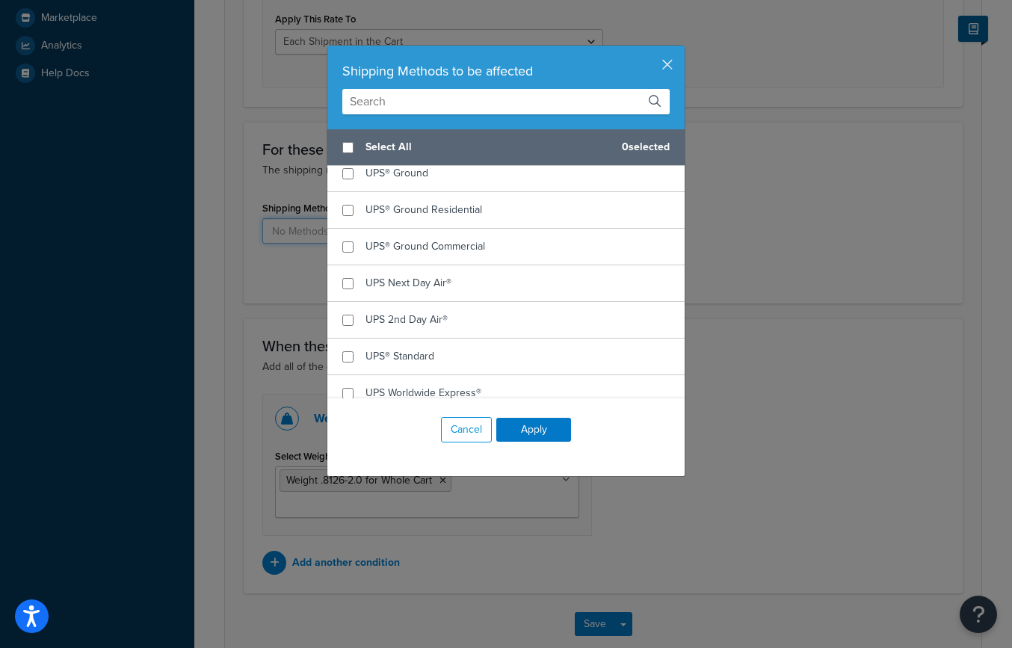
scroll to position [368, 0]
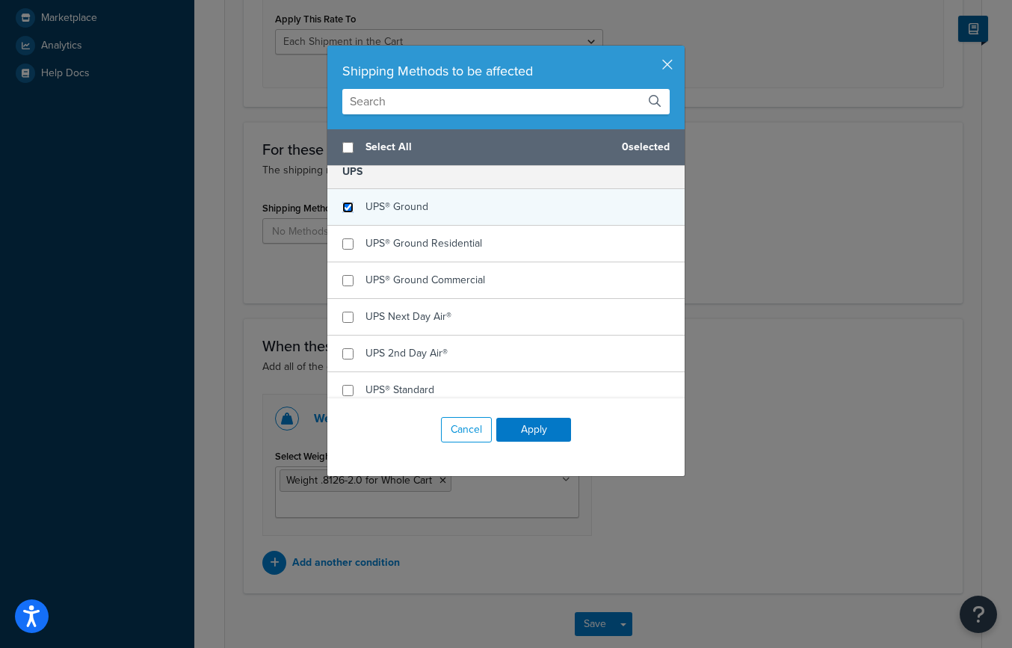
click at [348, 203] on input "checkbox" at bounding box center [347, 207] width 11 height 11
checkbox input "true"
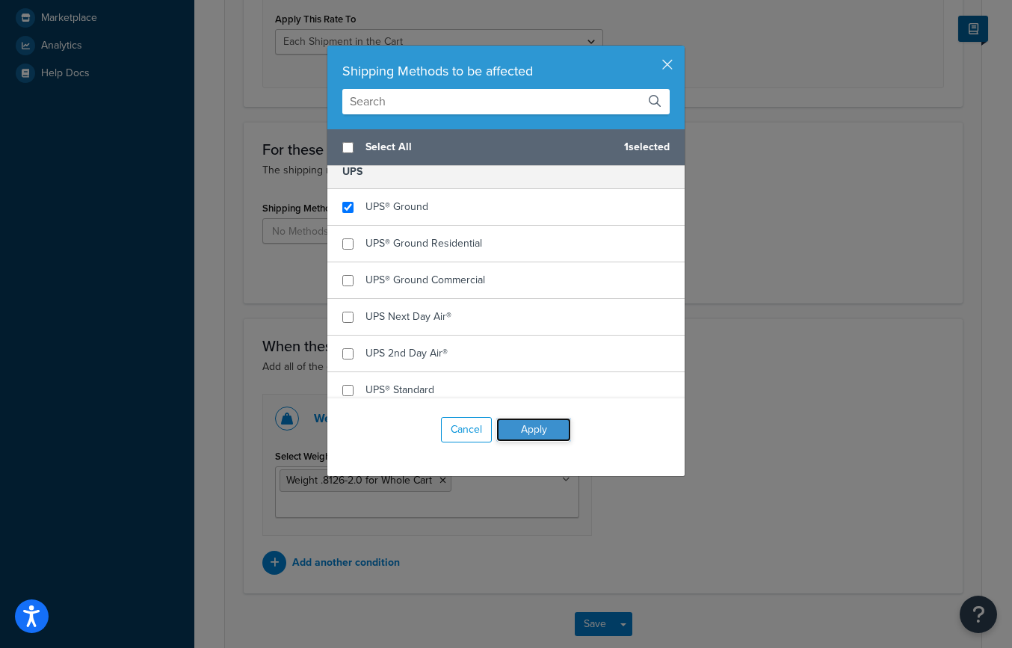
click at [534, 431] on button "Apply" at bounding box center [533, 430] width 75 height 24
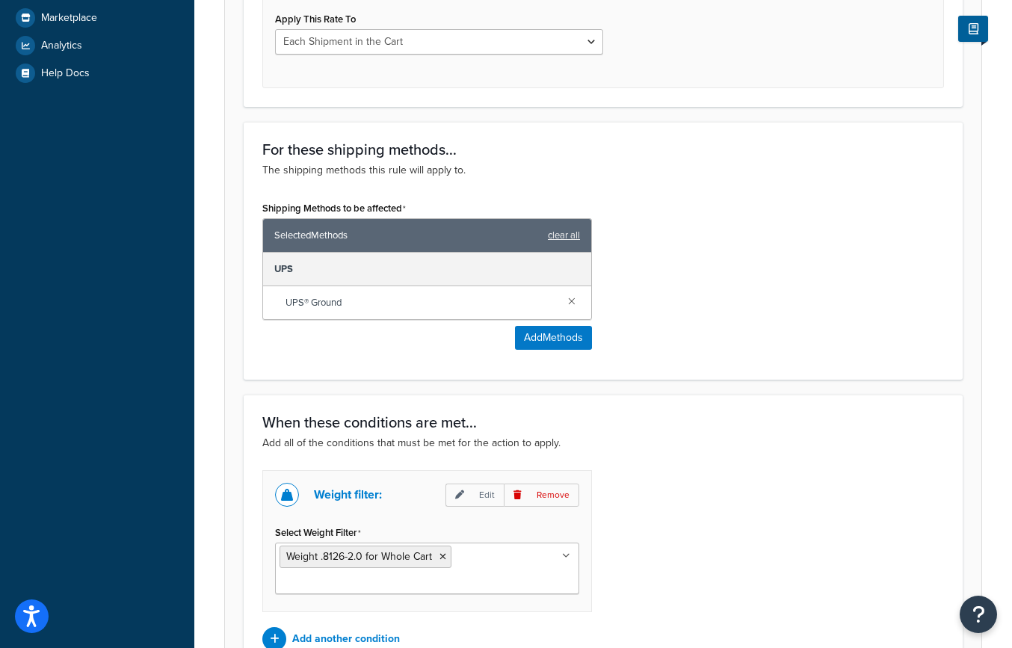
scroll to position [773, 0]
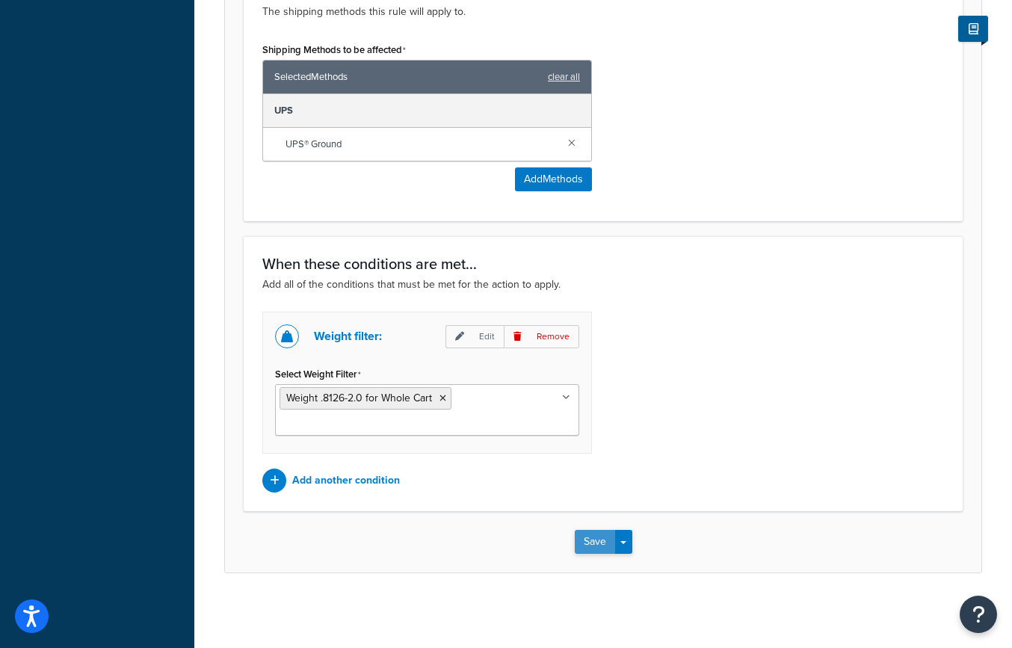
click at [590, 543] on button "Save" at bounding box center [595, 542] width 40 height 24
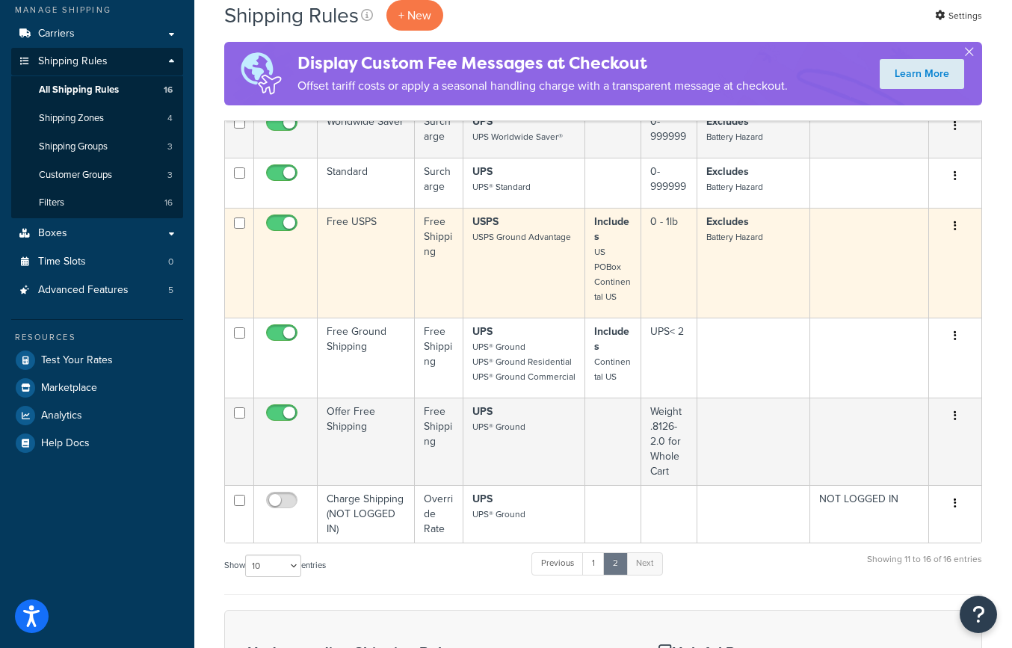
scroll to position [245, 0]
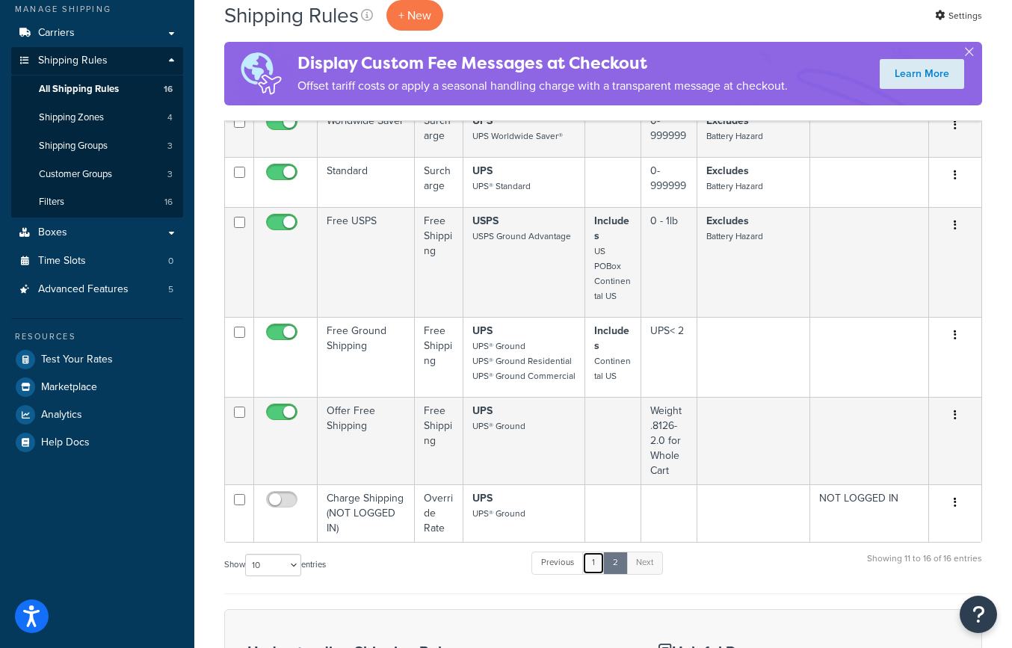
click at [594, 567] on link "1" at bounding box center [593, 563] width 22 height 22
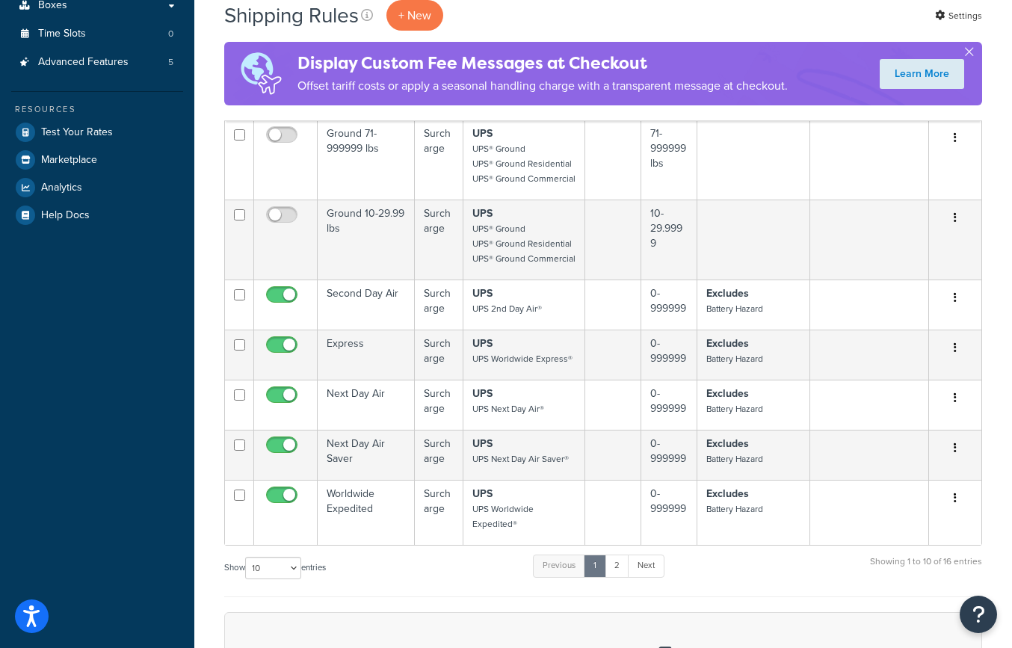
scroll to position [478, 0]
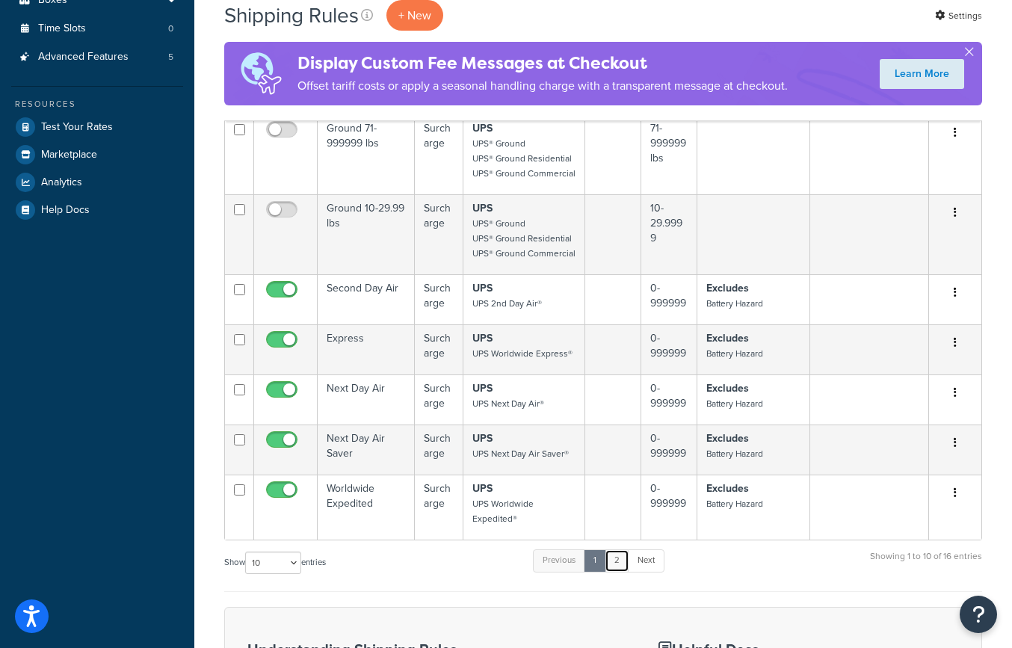
click at [615, 563] on link "2" at bounding box center [617, 560] width 25 height 22
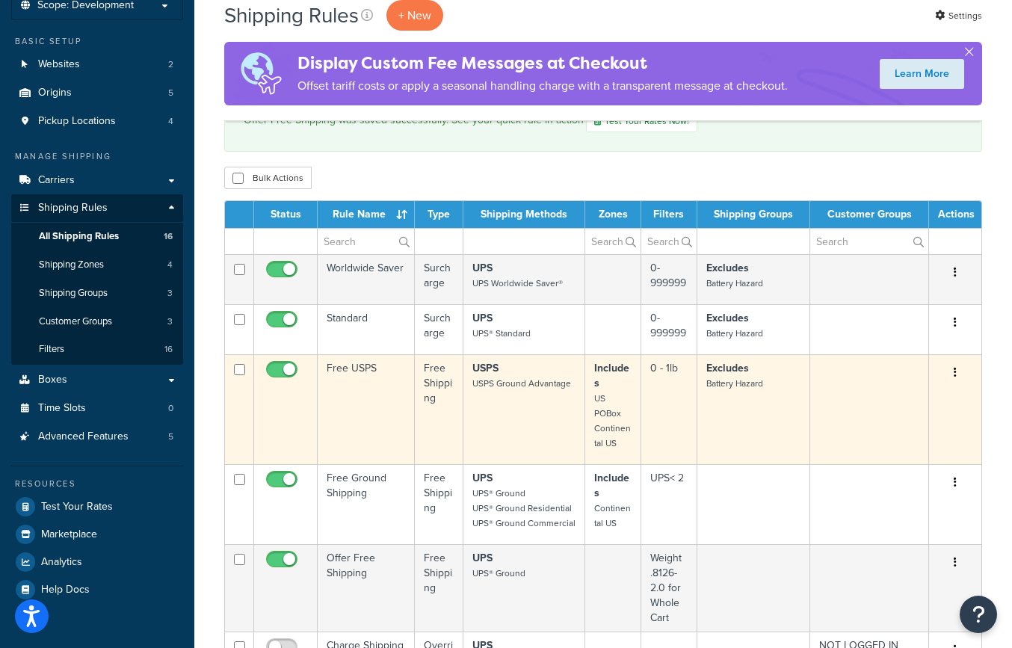
scroll to position [99, 0]
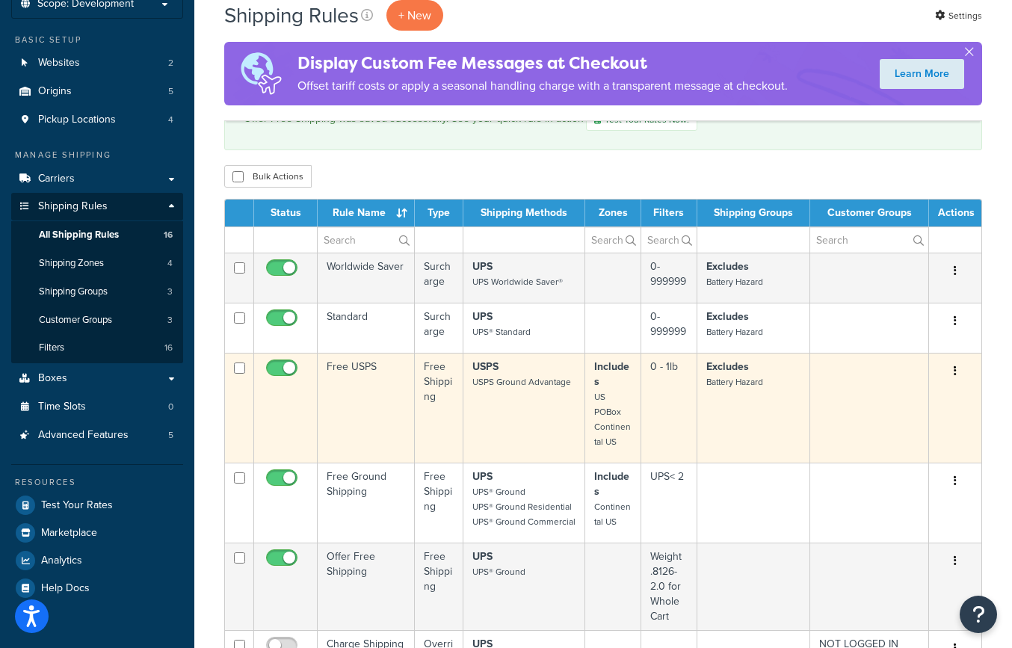
click at [499, 376] on small "USPS Ground Advantage" at bounding box center [521, 381] width 99 height 13
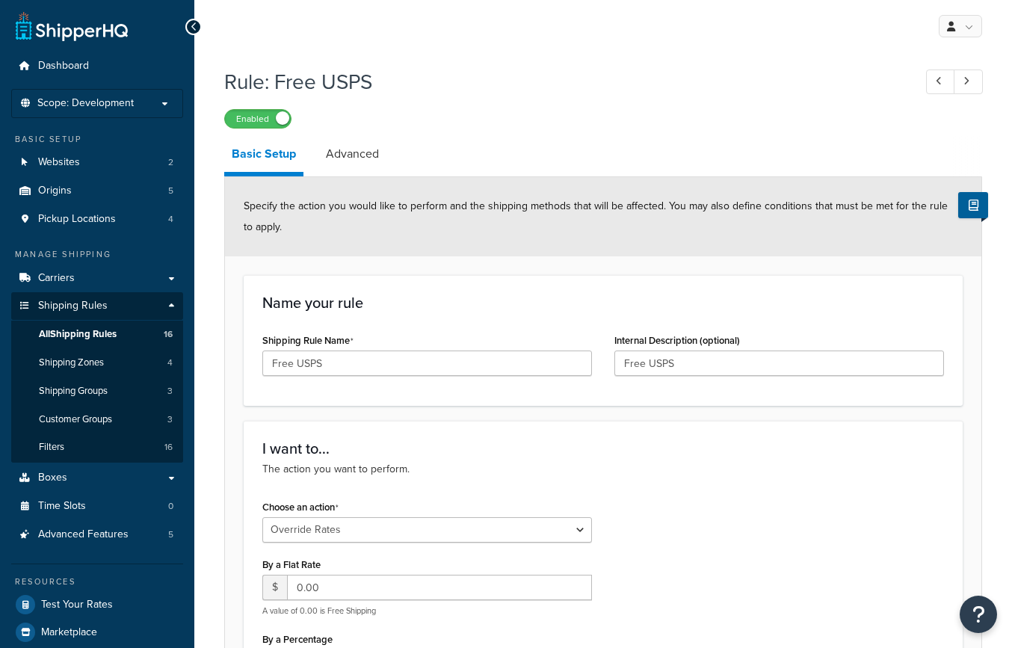
select select "OVERRIDE"
select select "LOCATION"
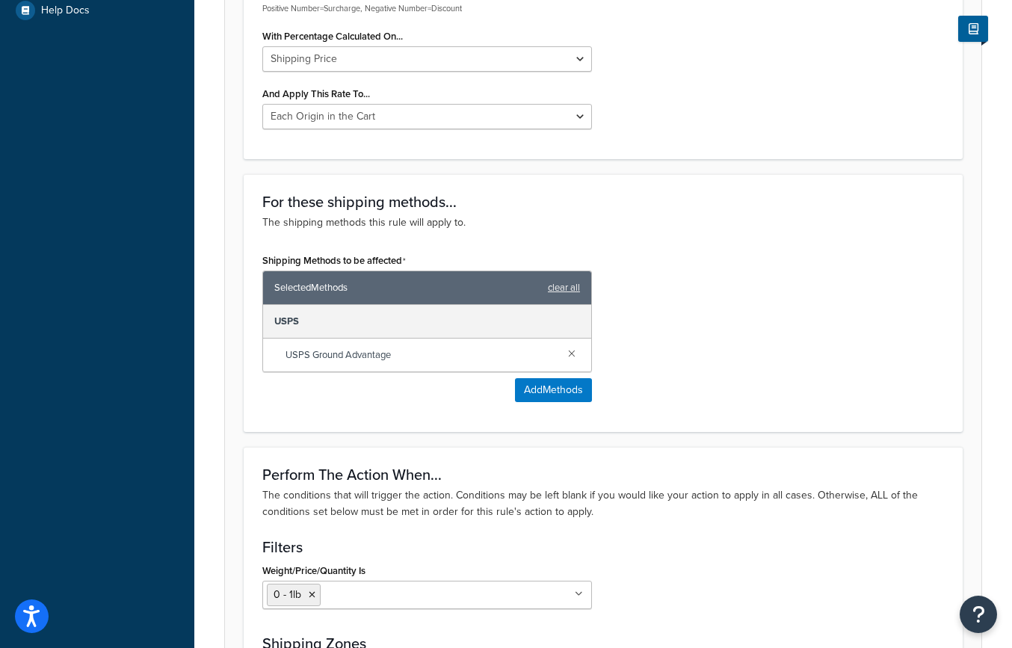
scroll to position [632, 0]
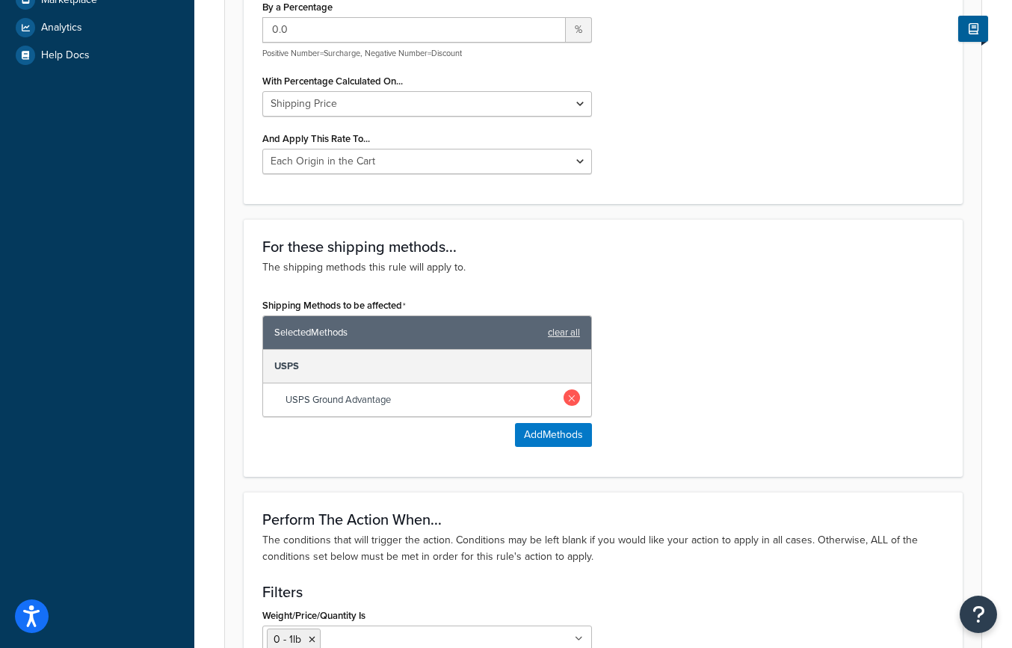
click at [571, 396] on link at bounding box center [572, 397] width 16 height 16
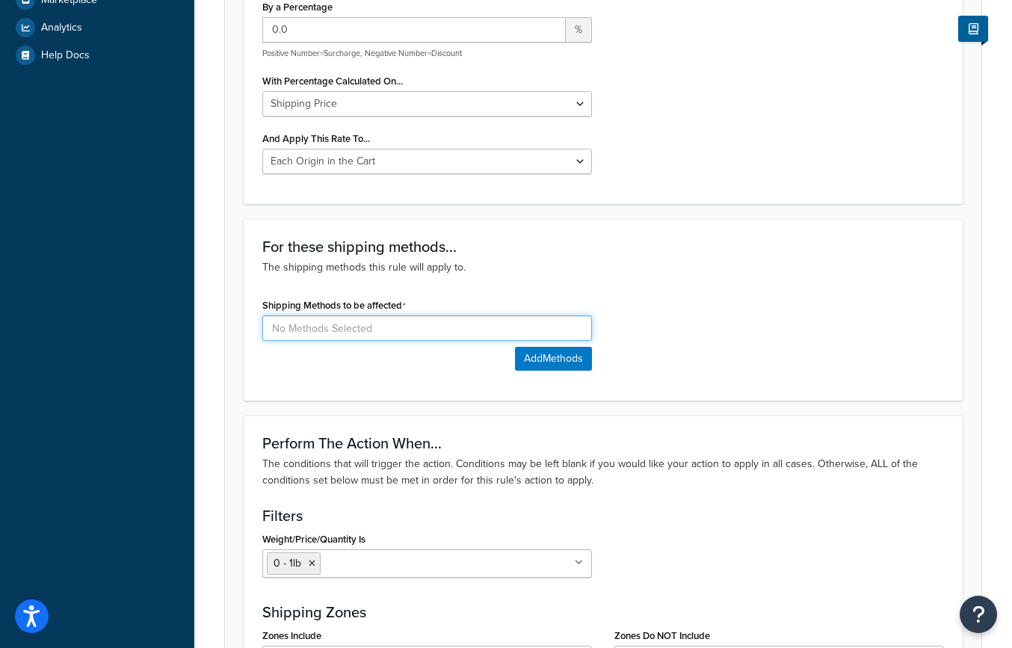
click at [425, 323] on input at bounding box center [427, 327] width 330 height 25
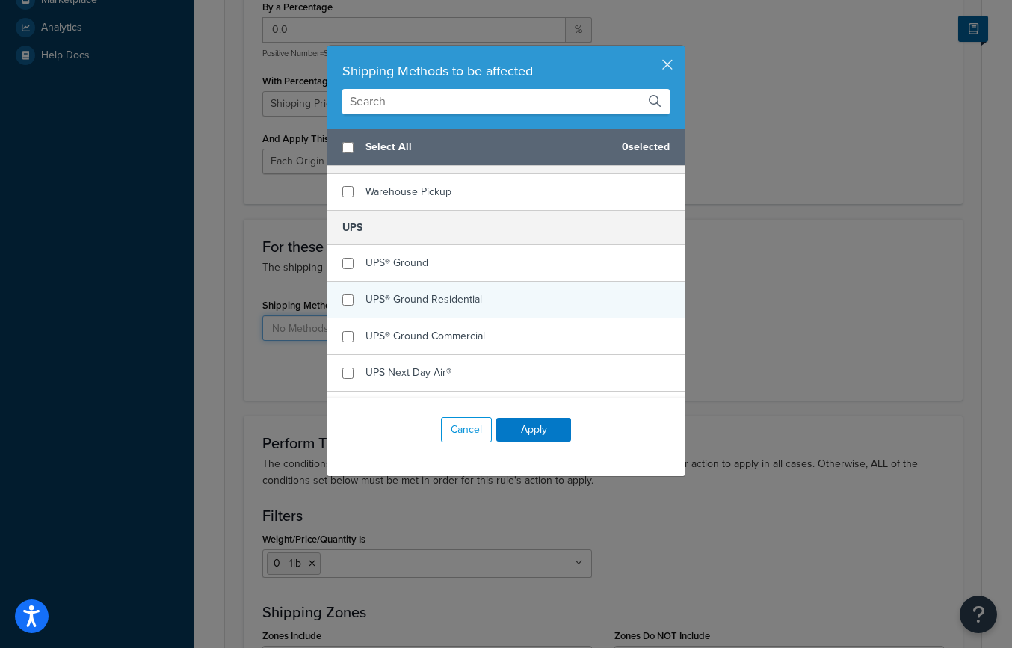
scroll to position [324, 0]
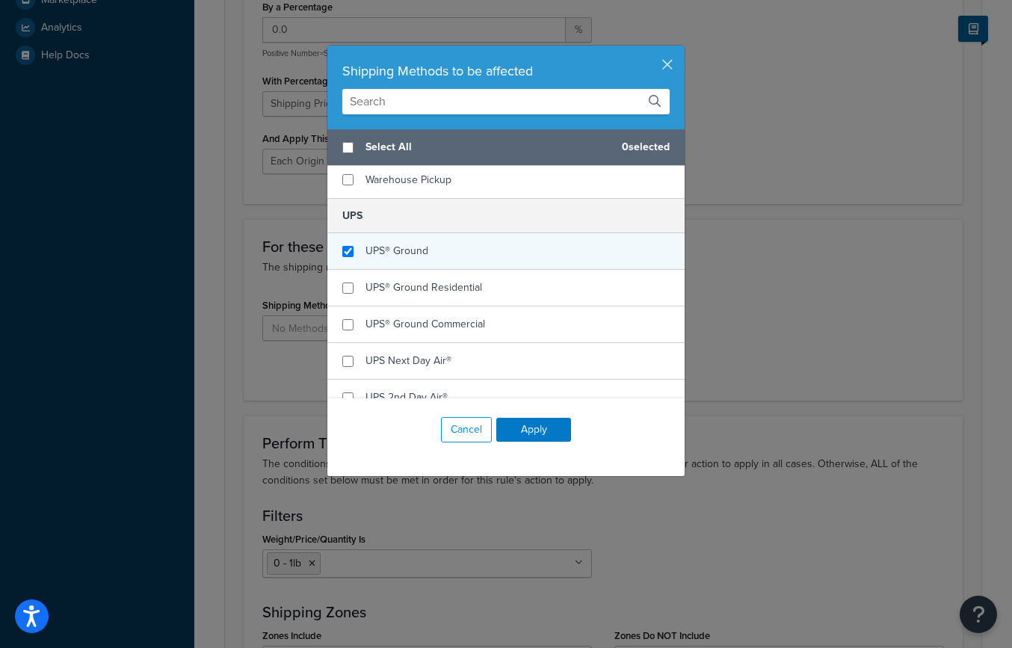
checkbox input "true"
click at [384, 253] on span "UPS® Ground" at bounding box center [397, 251] width 63 height 16
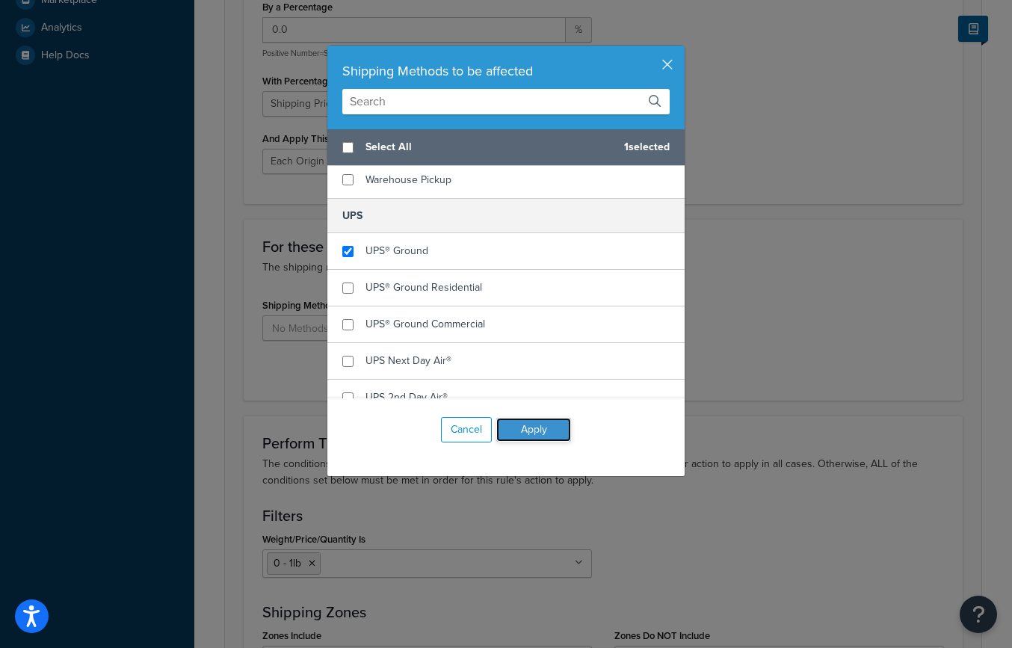
click at [528, 425] on button "Apply" at bounding box center [533, 430] width 75 height 24
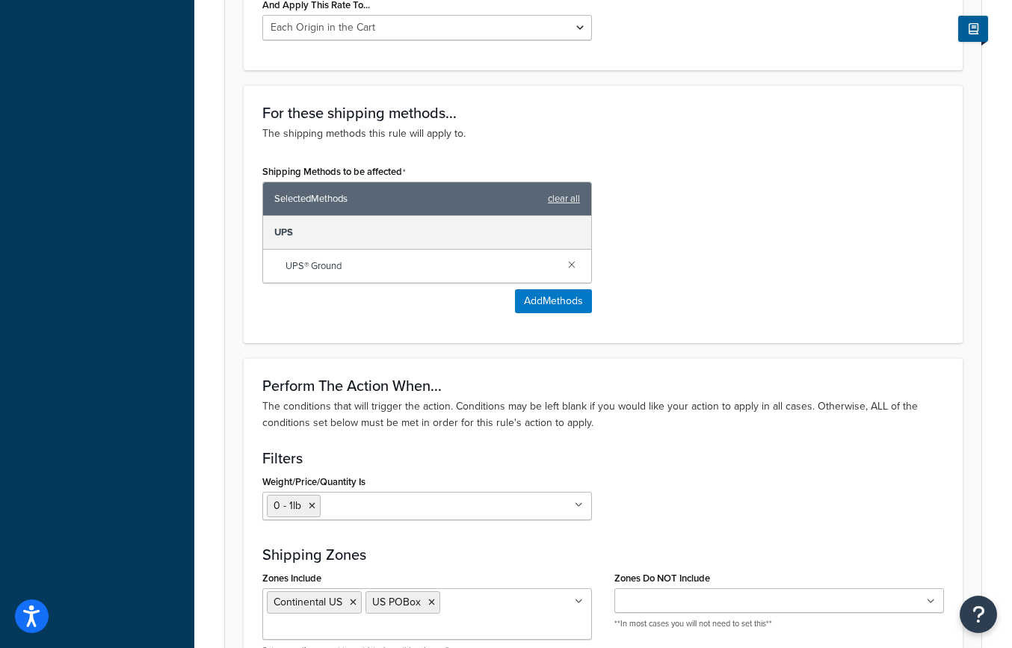
scroll to position [1209, 0]
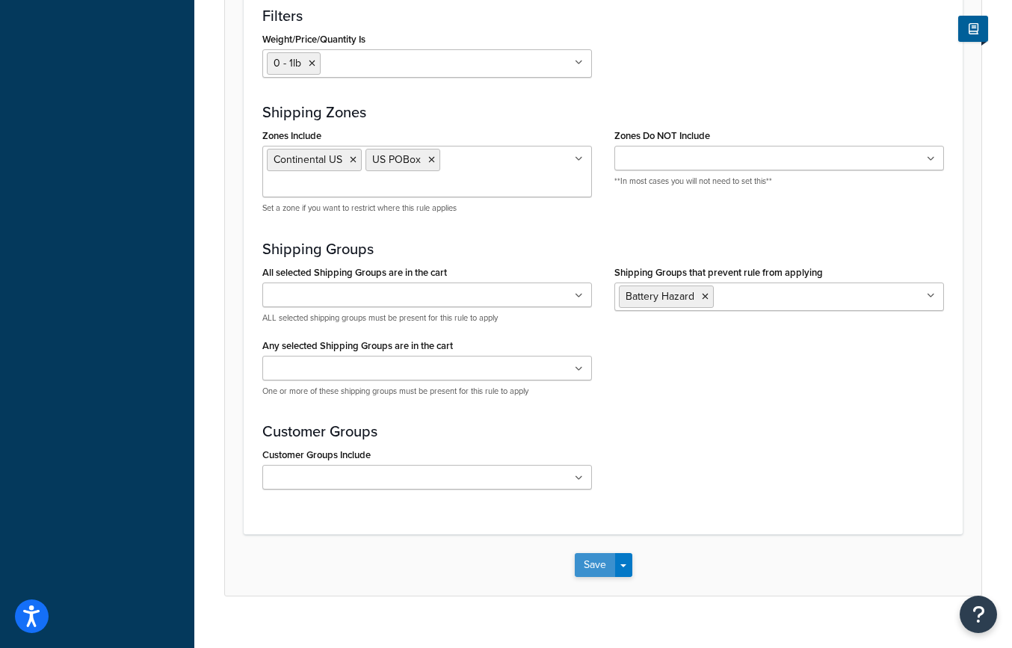
click at [599, 553] on button "Save" at bounding box center [595, 565] width 40 height 24
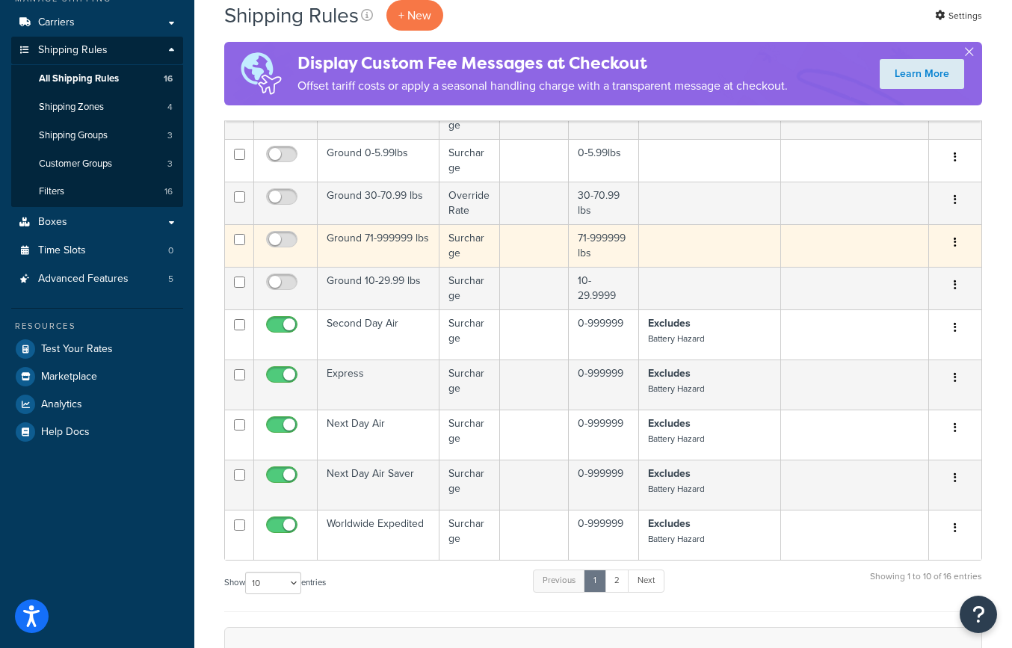
scroll to position [254, 0]
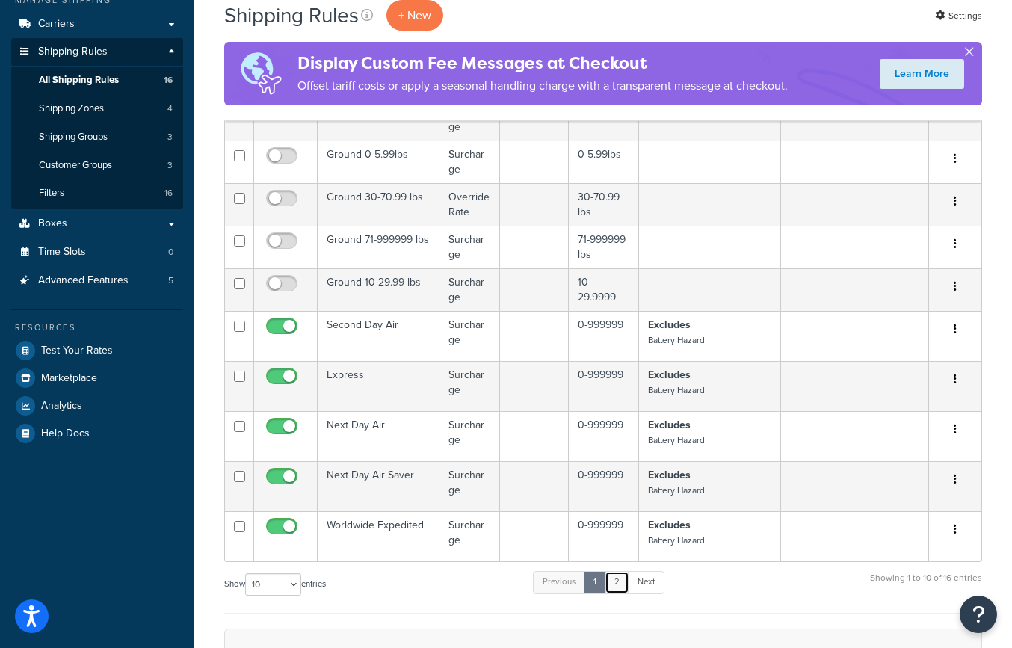
click at [621, 586] on link "2" at bounding box center [617, 582] width 25 height 22
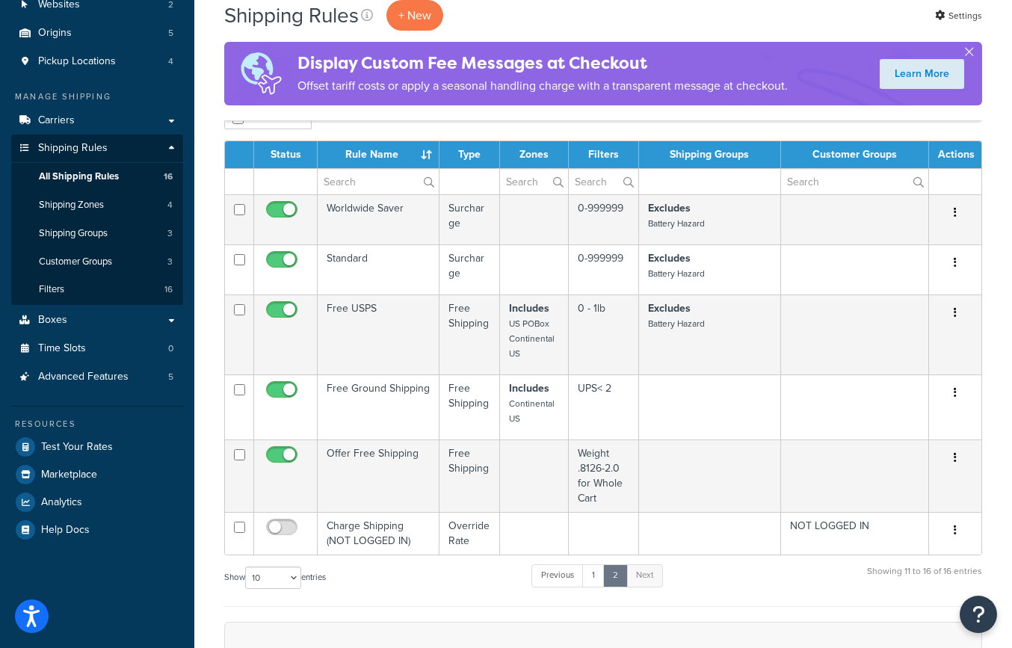
scroll to position [154, 0]
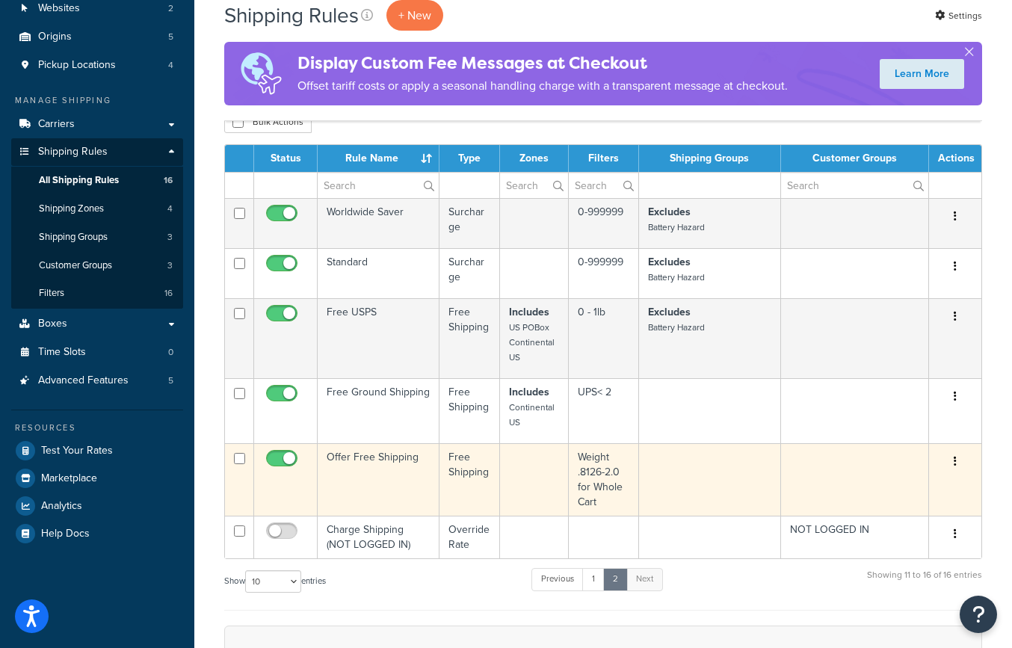
click at [476, 467] on td "Free Shipping" at bounding box center [470, 479] width 61 height 73
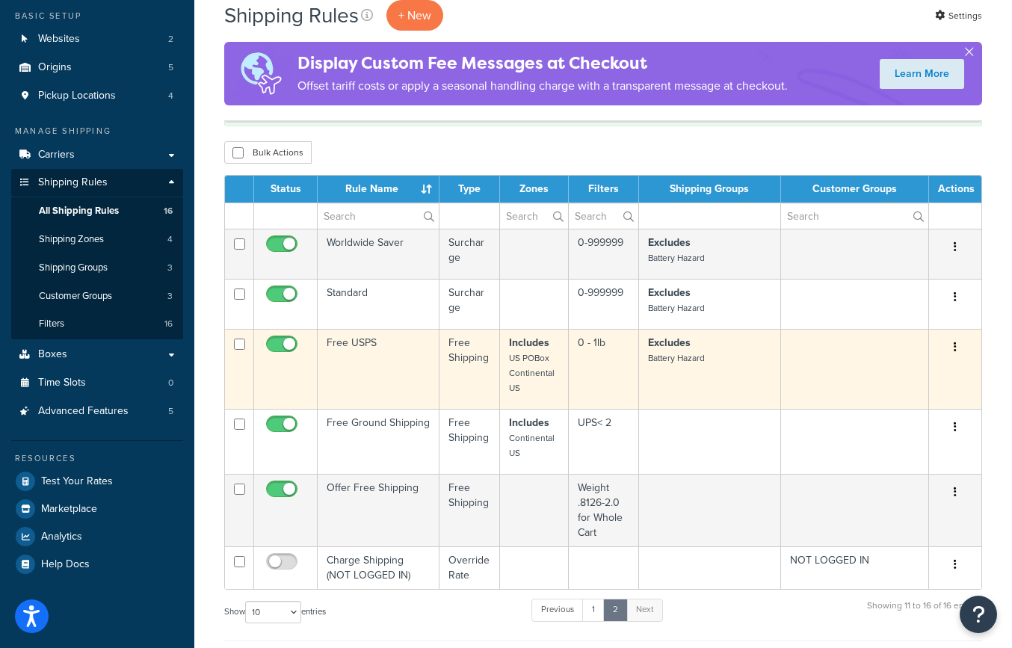
click at [460, 354] on td "Free Shipping" at bounding box center [470, 369] width 61 height 80
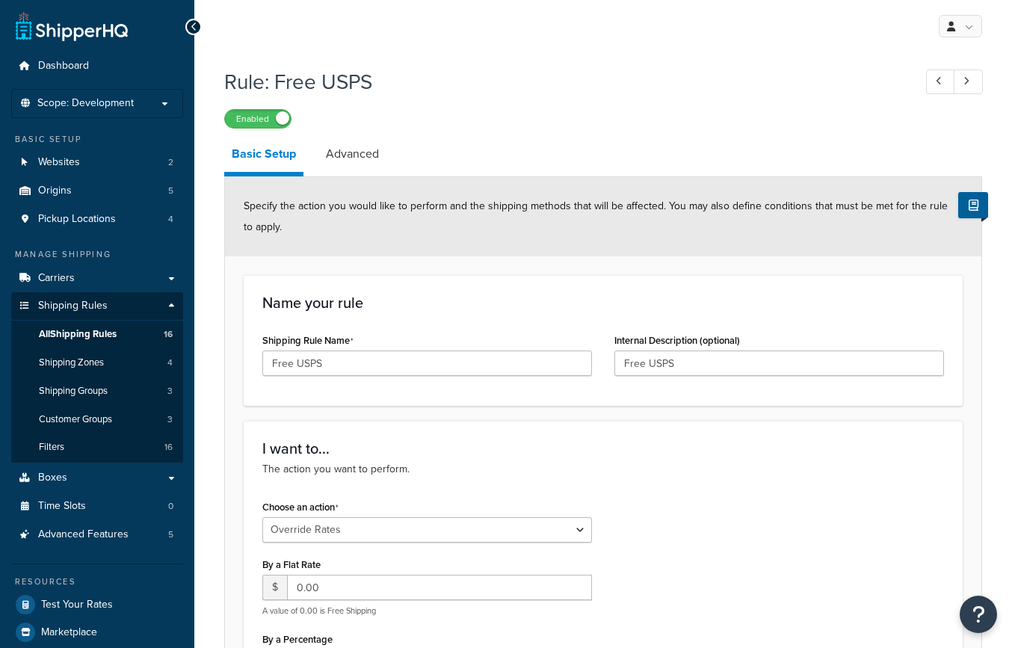
select select "OVERRIDE"
select select "LOCATION"
click at [86, 274] on link "Carriers" at bounding box center [97, 279] width 172 height 28
click at [196, 30] on icon at bounding box center [194, 27] width 7 height 10
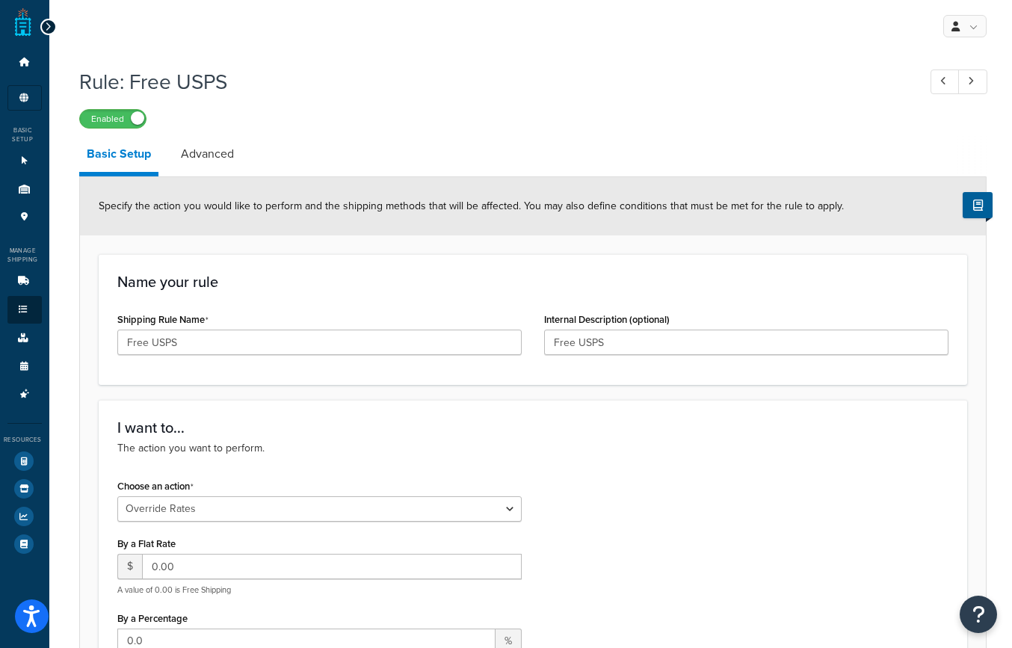
click at [46, 26] on icon at bounding box center [48, 27] width 7 height 10
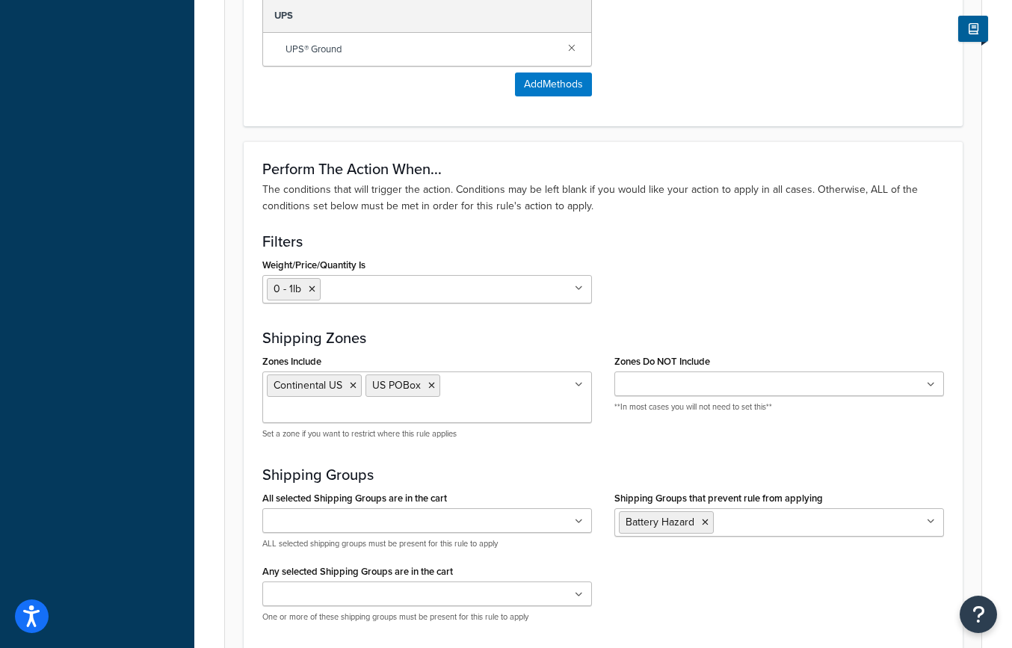
scroll to position [1209, 0]
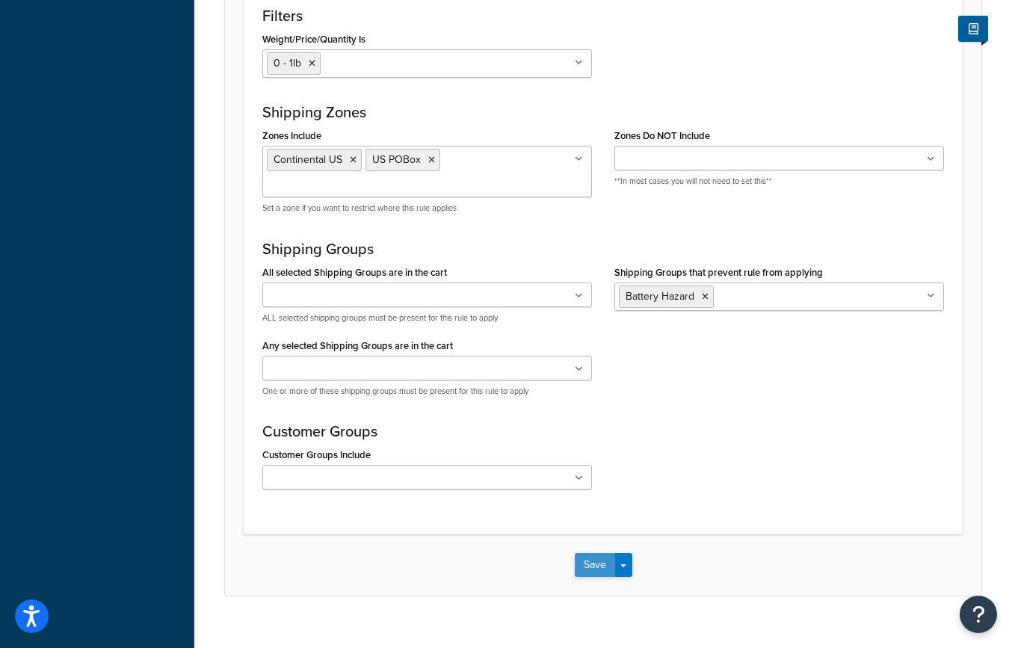
click at [591, 553] on button "Save" at bounding box center [595, 565] width 40 height 24
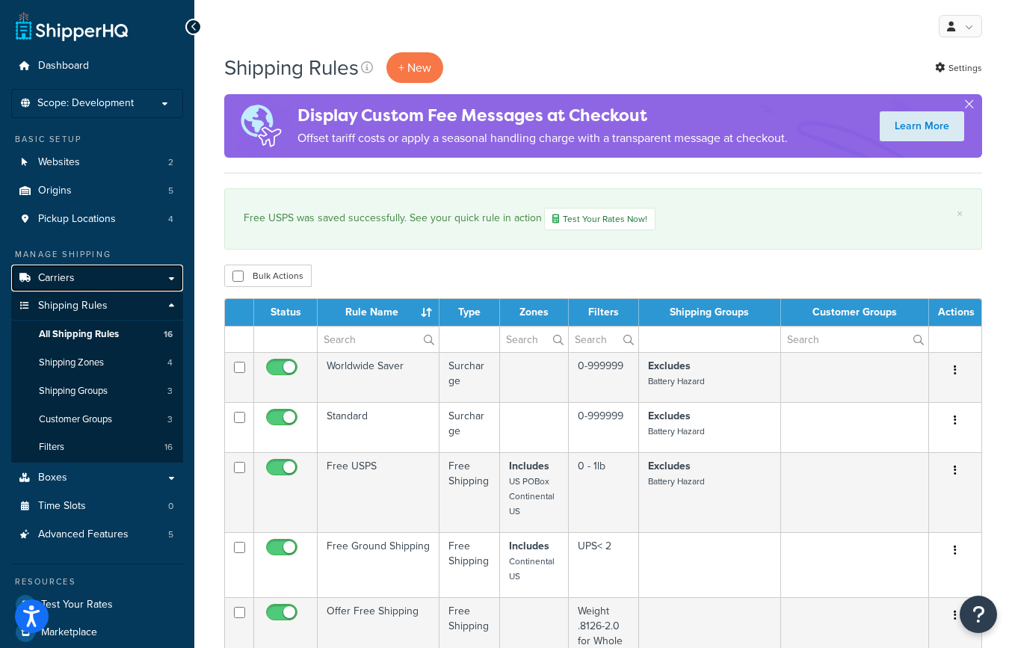
click at [151, 277] on link "Carriers" at bounding box center [97, 279] width 172 height 28
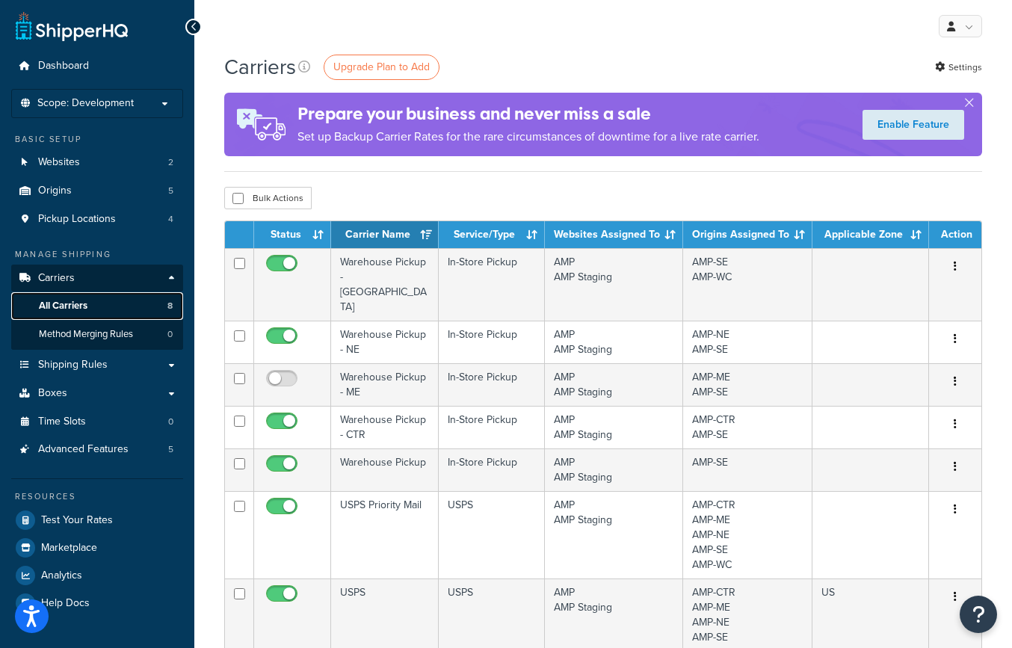
click at [102, 306] on link "All Carriers 8" at bounding box center [97, 306] width 172 height 28
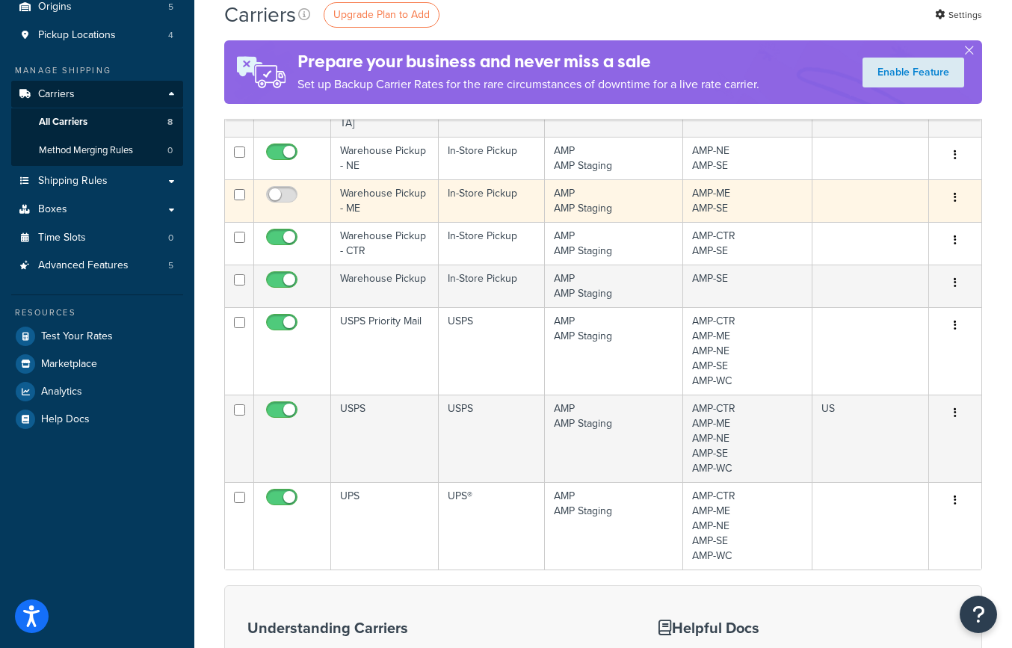
scroll to position [181, 0]
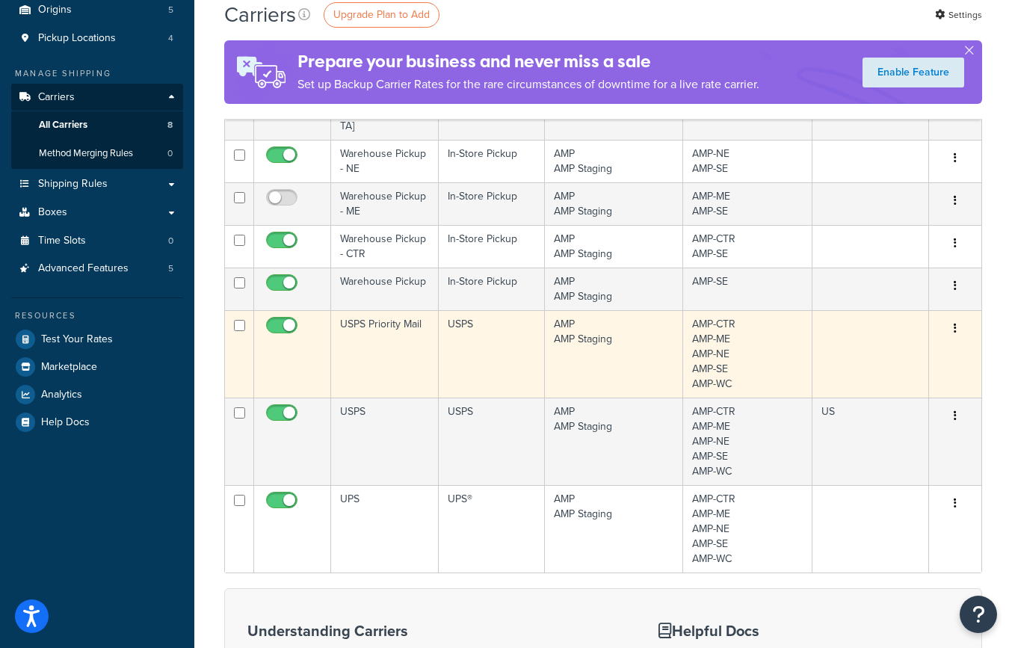
click at [277, 320] on input "checkbox" at bounding box center [283, 329] width 41 height 19
checkbox input "false"
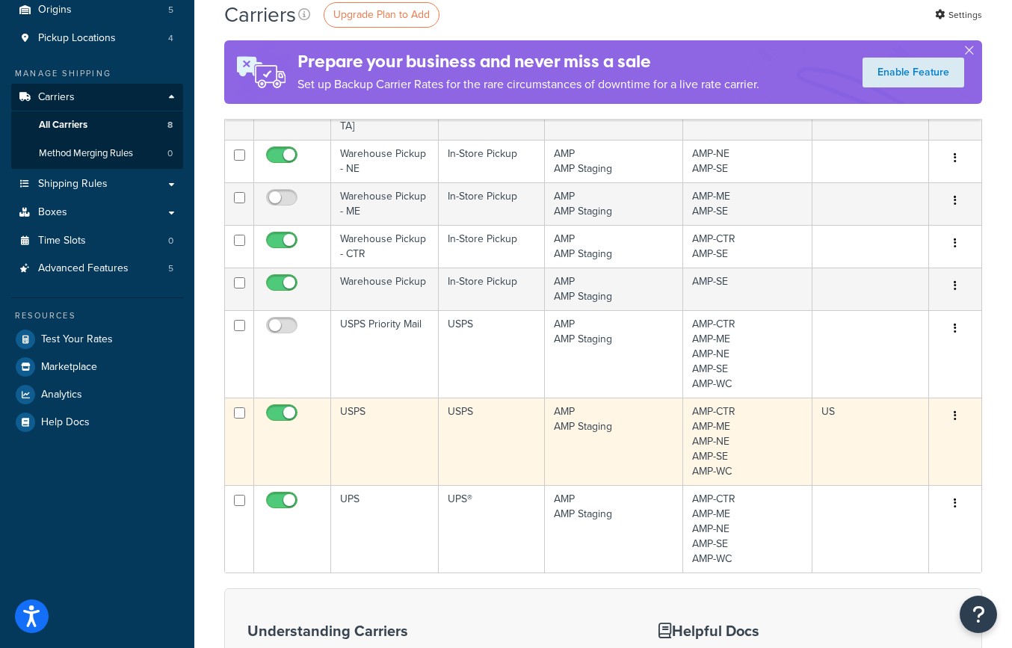
click at [274, 407] on input "checkbox" at bounding box center [283, 416] width 41 height 19
checkbox input "false"
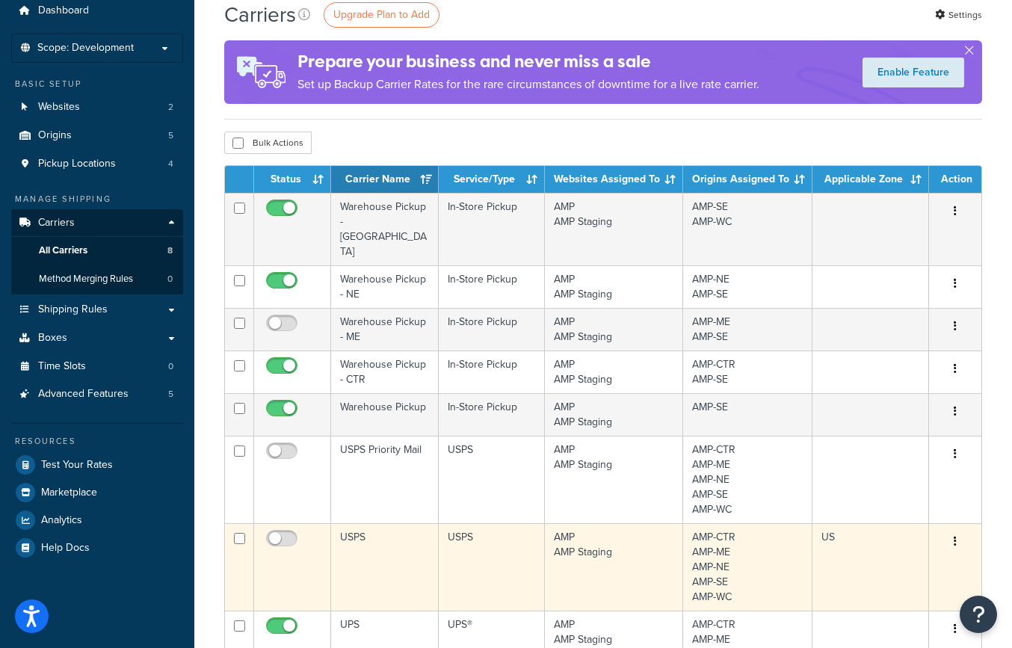
scroll to position [0, 0]
